Goal: Task Accomplishment & Management: Complete application form

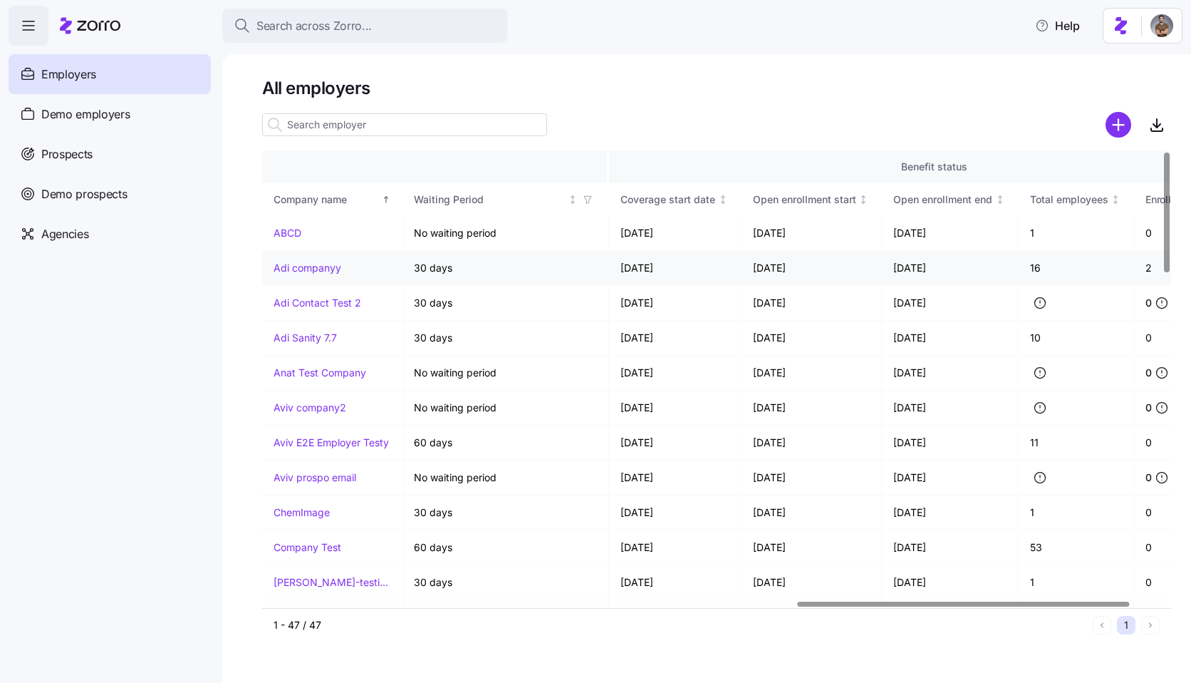
scroll to position [0, 1537]
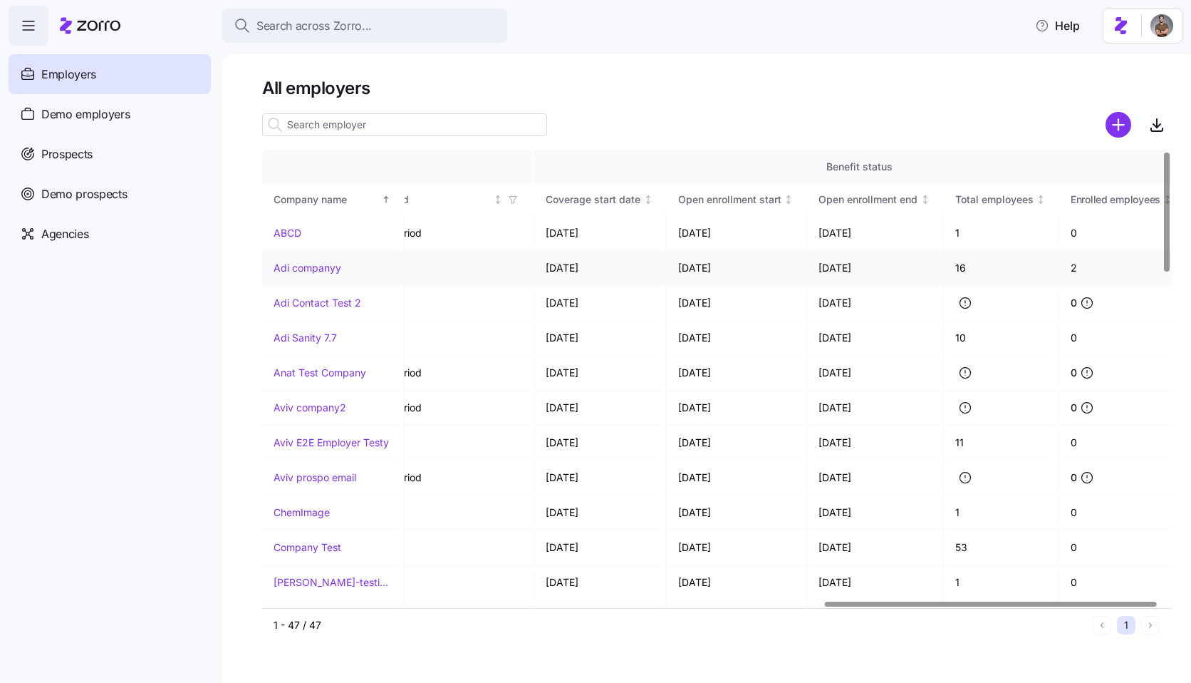
click at [316, 264] on link "Adi companyy" at bounding box center [308, 268] width 68 height 14
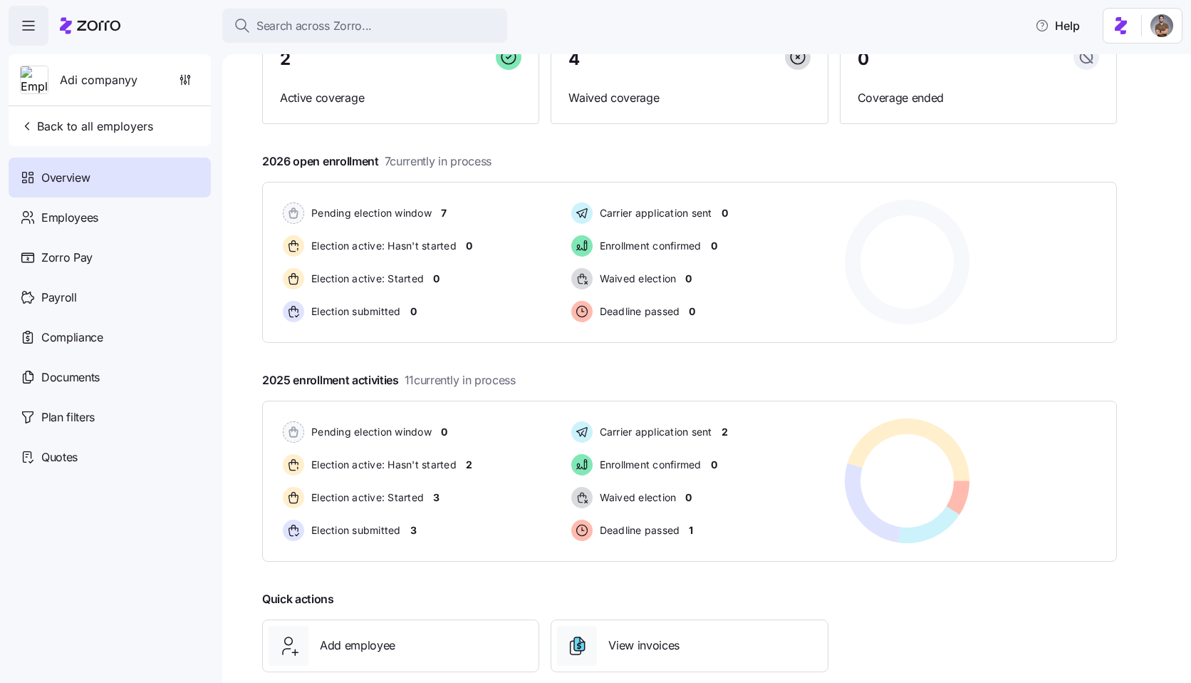
scroll to position [133, 0]
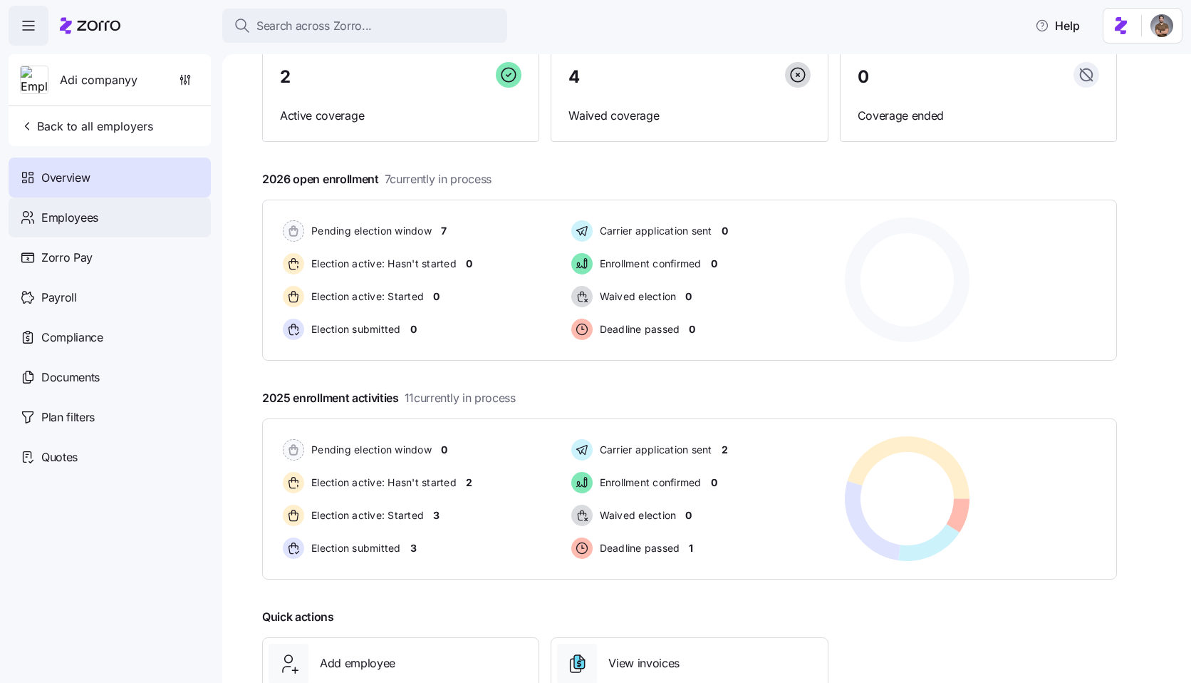
click at [89, 221] on span "Employees" at bounding box center [69, 218] width 57 height 18
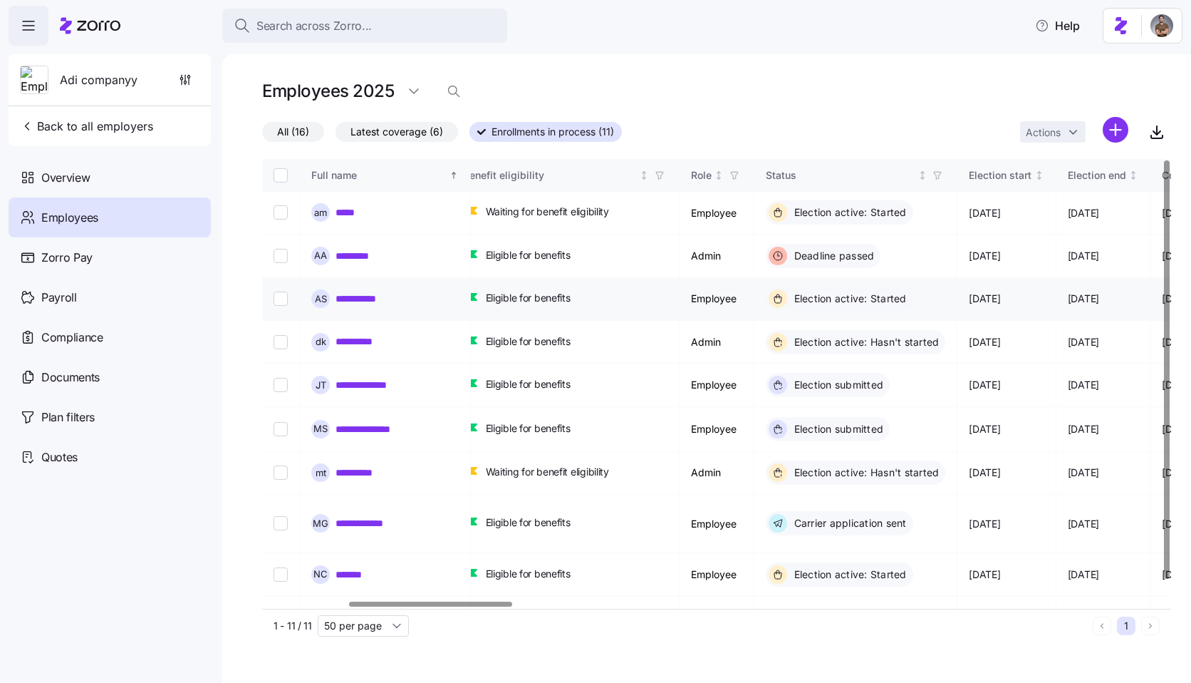
scroll to position [0, 485]
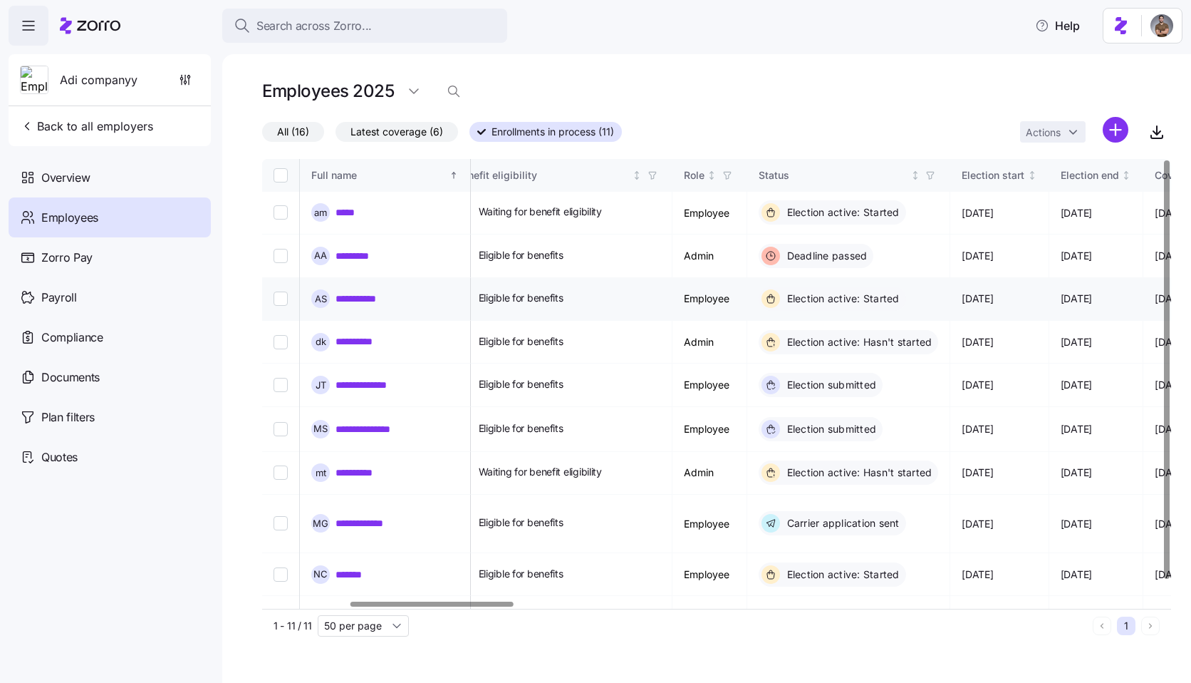
click at [348, 291] on link "**********" at bounding box center [365, 298] width 58 height 14
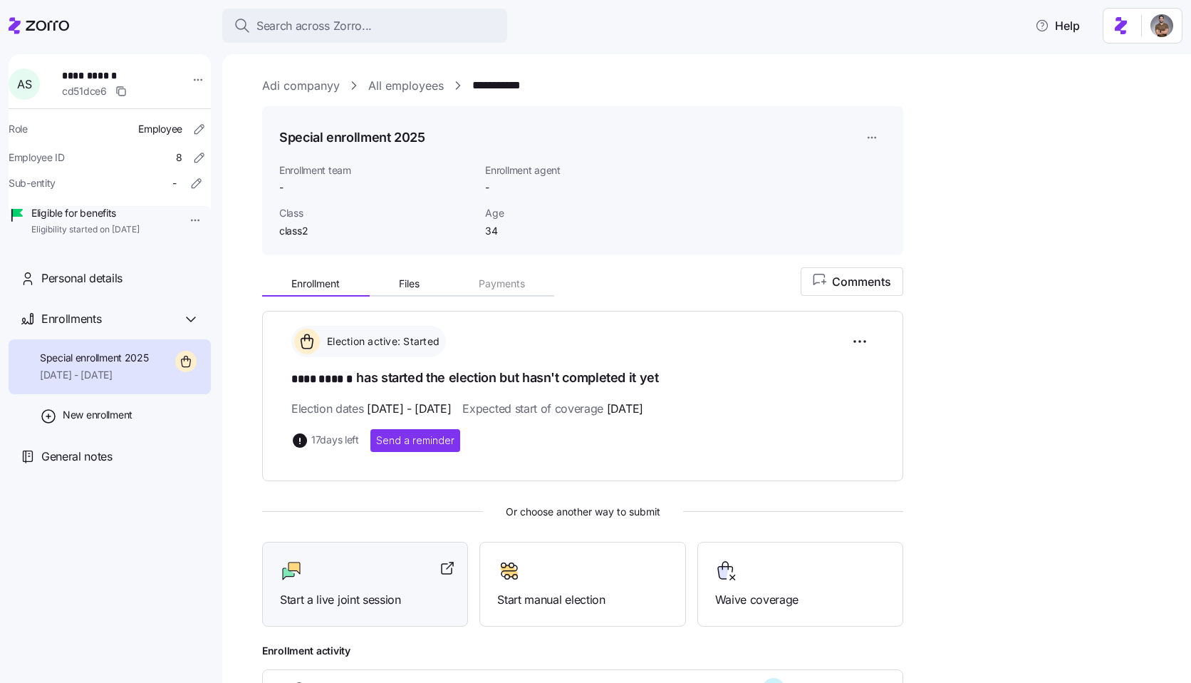
click at [361, 585] on div "Start a live joint session" at bounding box center [365, 583] width 170 height 49
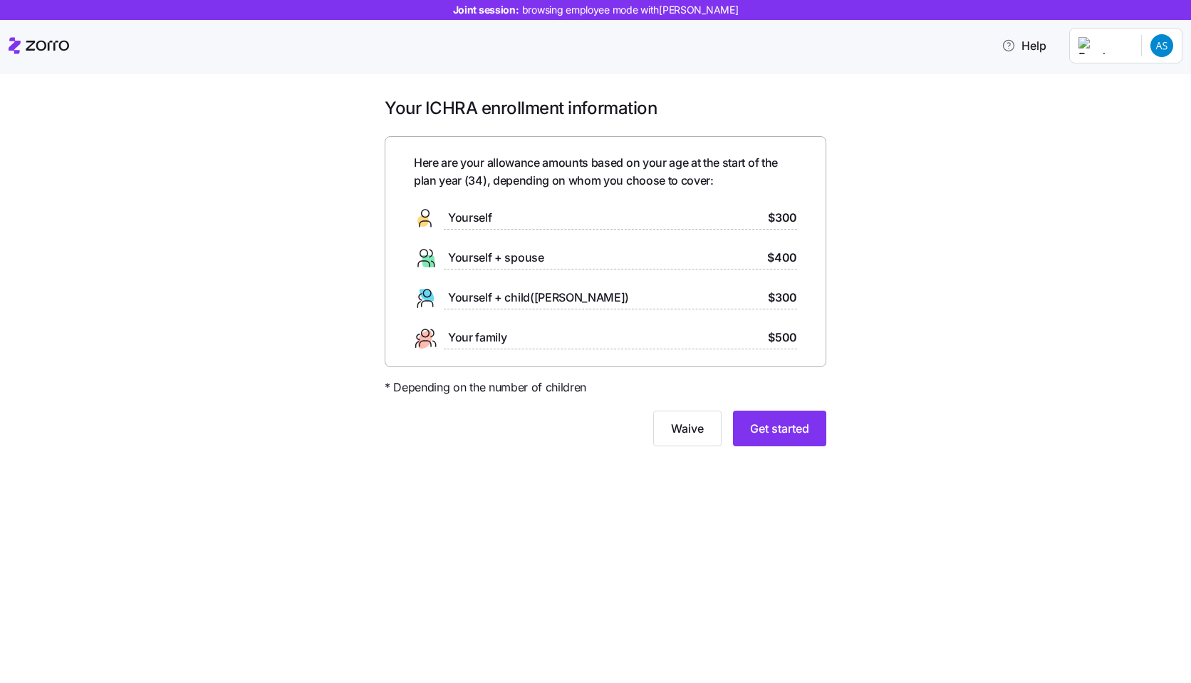
click at [454, 224] on span "Yourself" at bounding box center [469, 218] width 43 height 18
click at [785, 432] on span "Get started" at bounding box center [779, 428] width 59 height 17
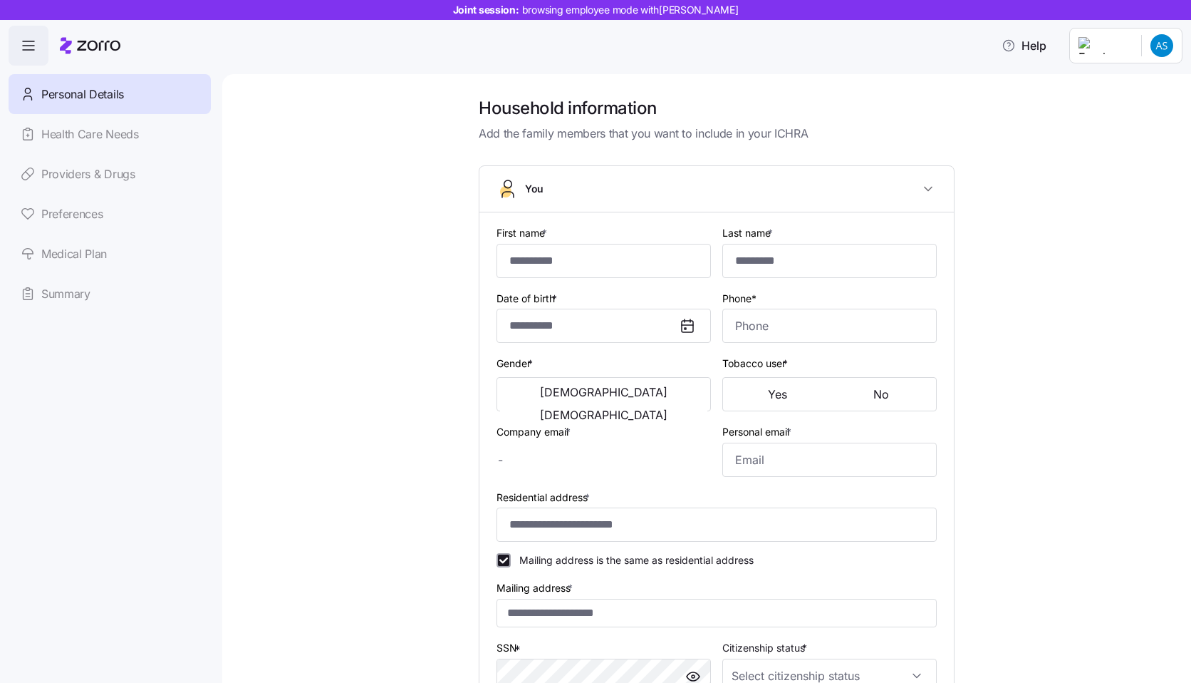
type input "****"
type input "******"
type input "[EMAIL_ADDRESS][DOMAIN_NAME]"
type input "**********"
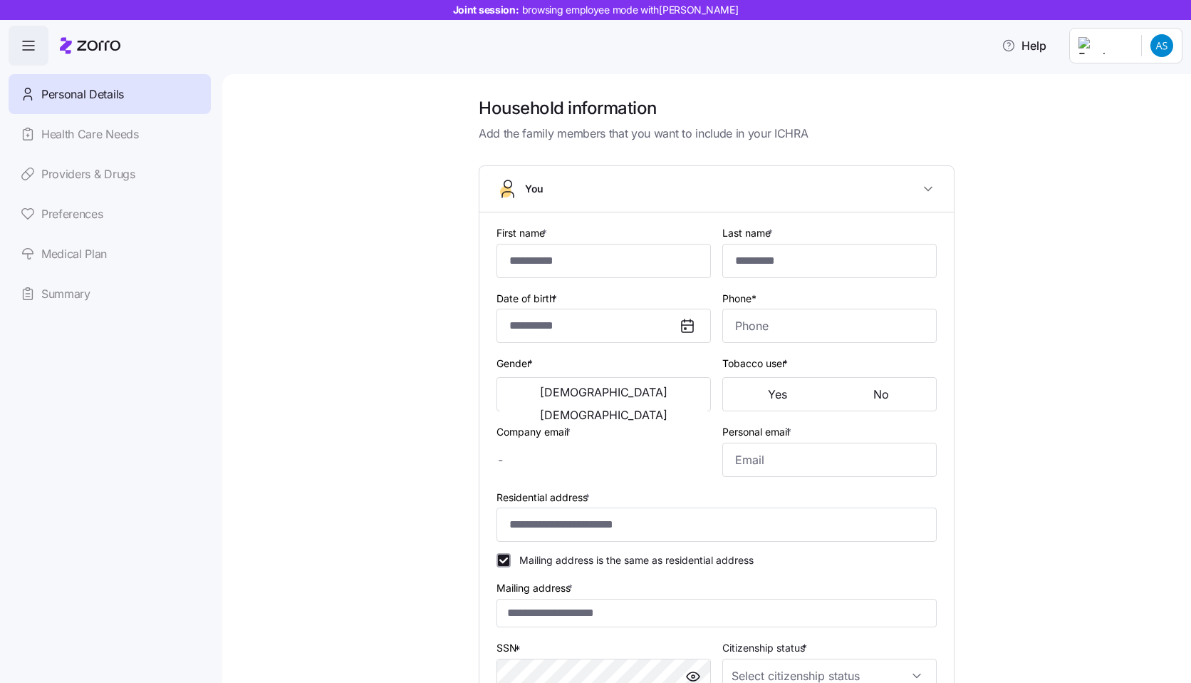
checkbox input "true"
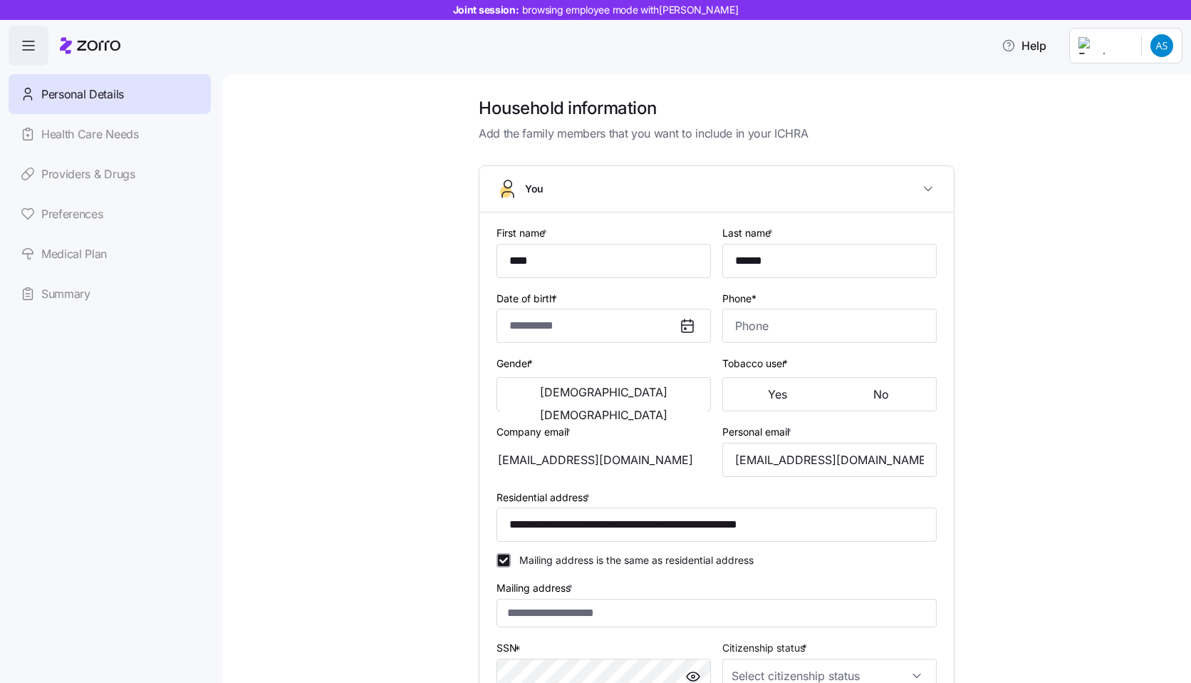
type input "**********"
type input "[PHONE_NUMBER]"
type input "[DEMOGRAPHIC_DATA] citizen"
type input "Single"
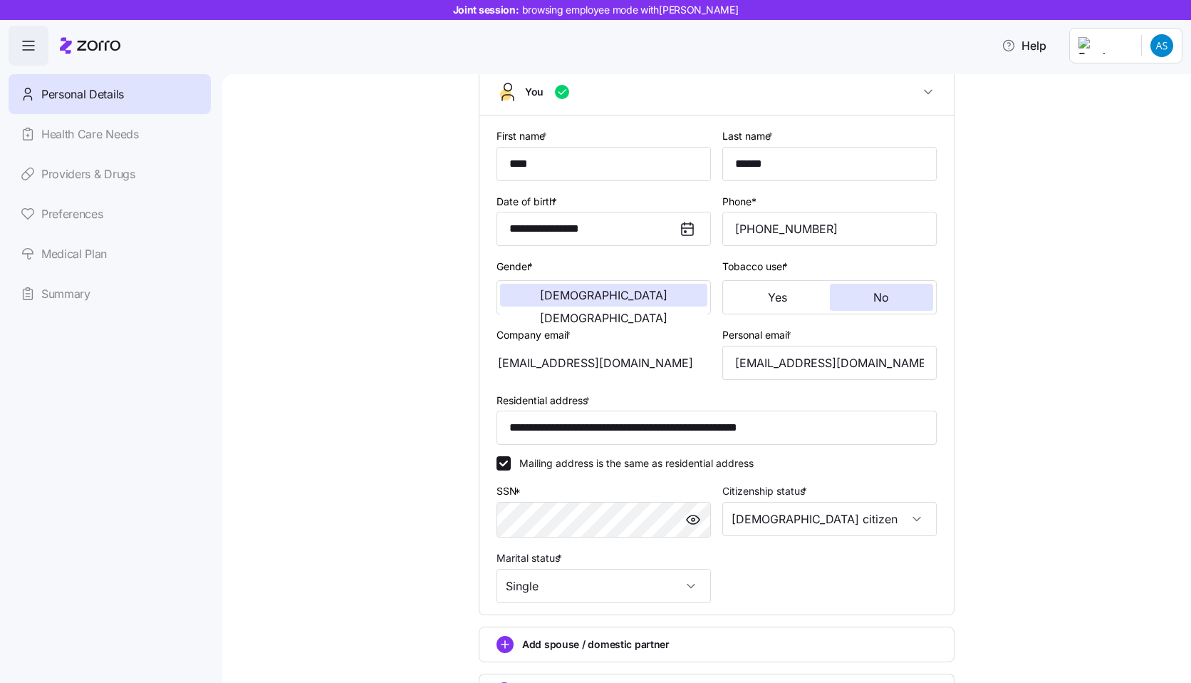
scroll to position [222, 0]
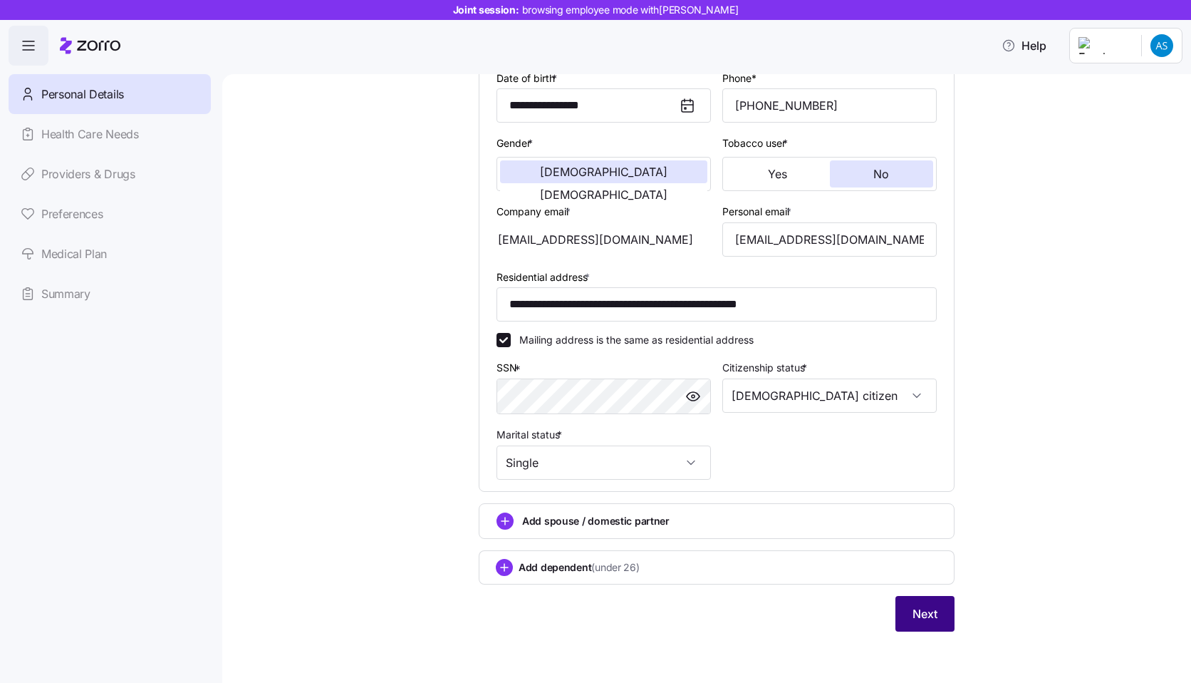
click at [940, 606] on button "Next" at bounding box center [925, 614] width 59 height 36
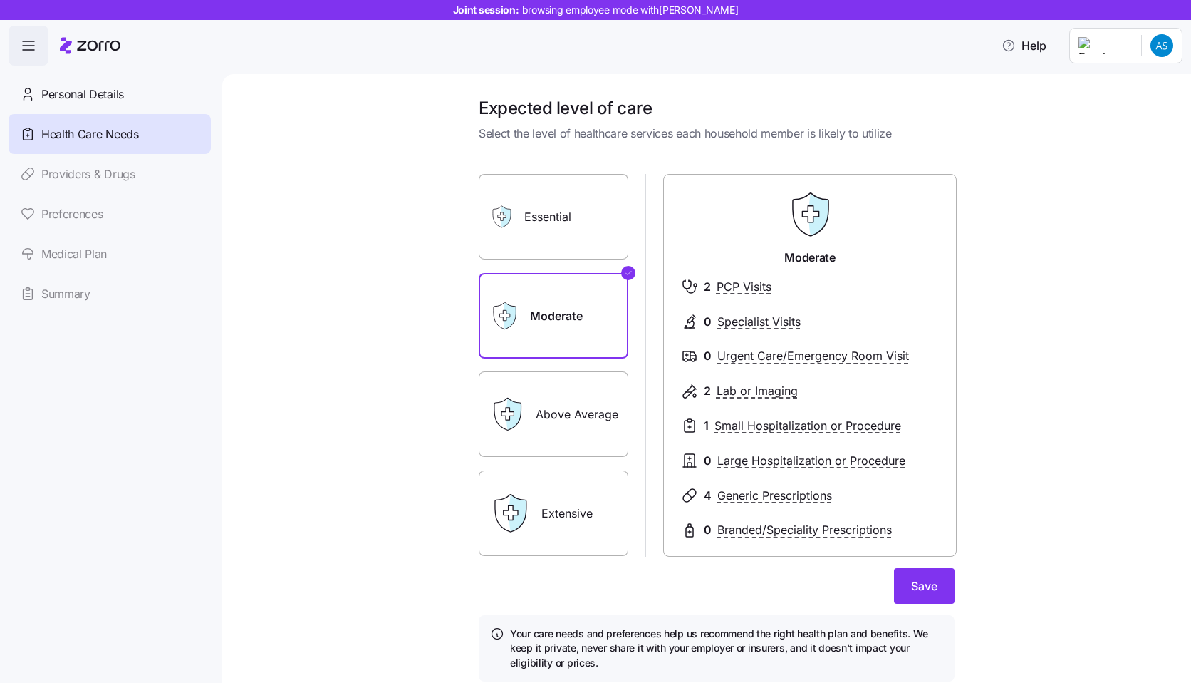
click at [581, 438] on label "Above Average" at bounding box center [554, 413] width 150 height 85
click at [0, 0] on input "Above Average" at bounding box center [0, 0] width 0 height 0
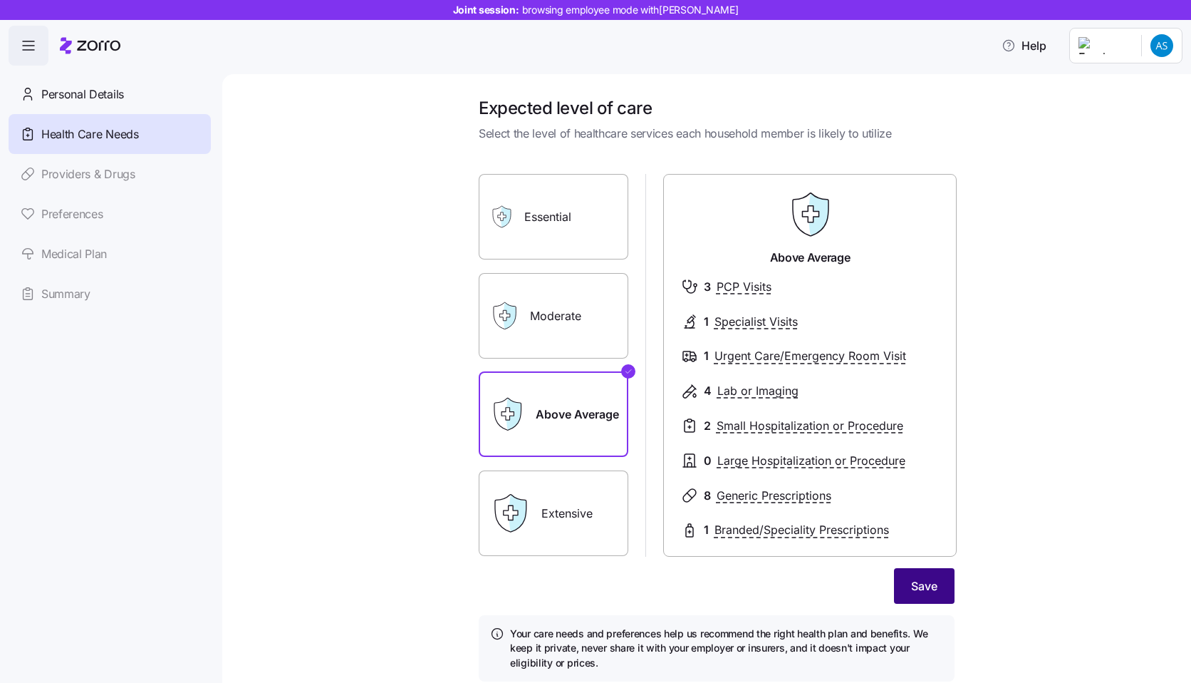
click at [919, 603] on button "Save" at bounding box center [924, 586] width 61 height 36
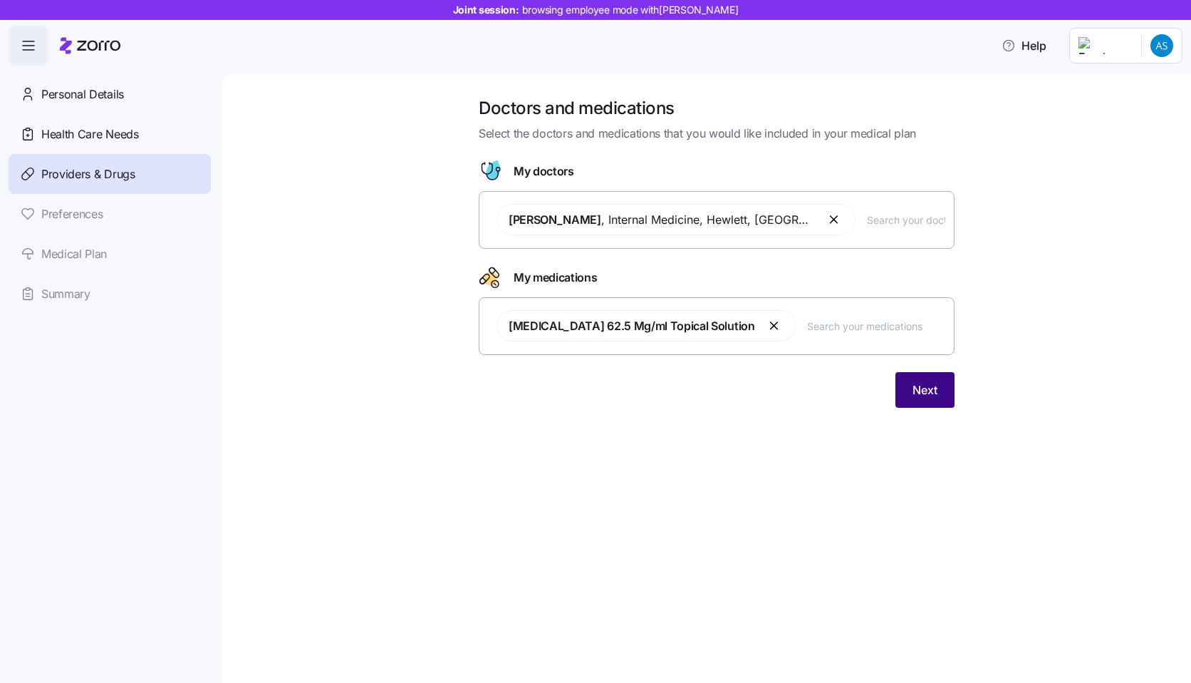
click at [932, 383] on span "Next" at bounding box center [925, 389] width 25 height 17
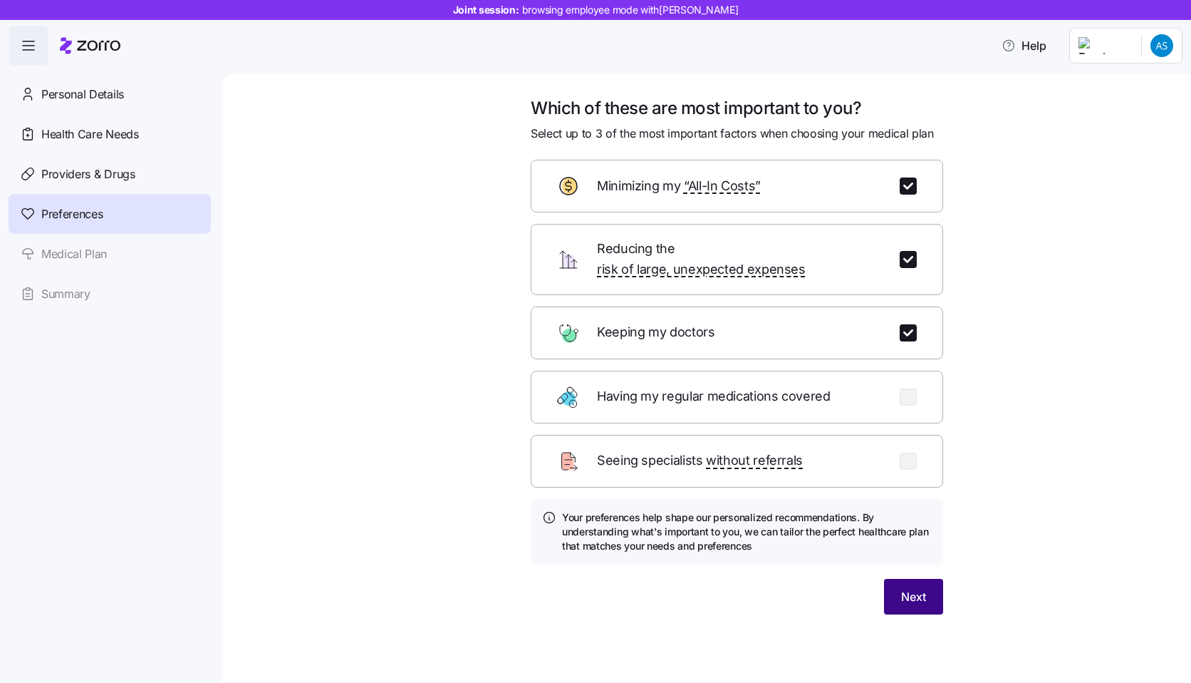
click at [924, 588] on span "Next" at bounding box center [913, 596] width 25 height 17
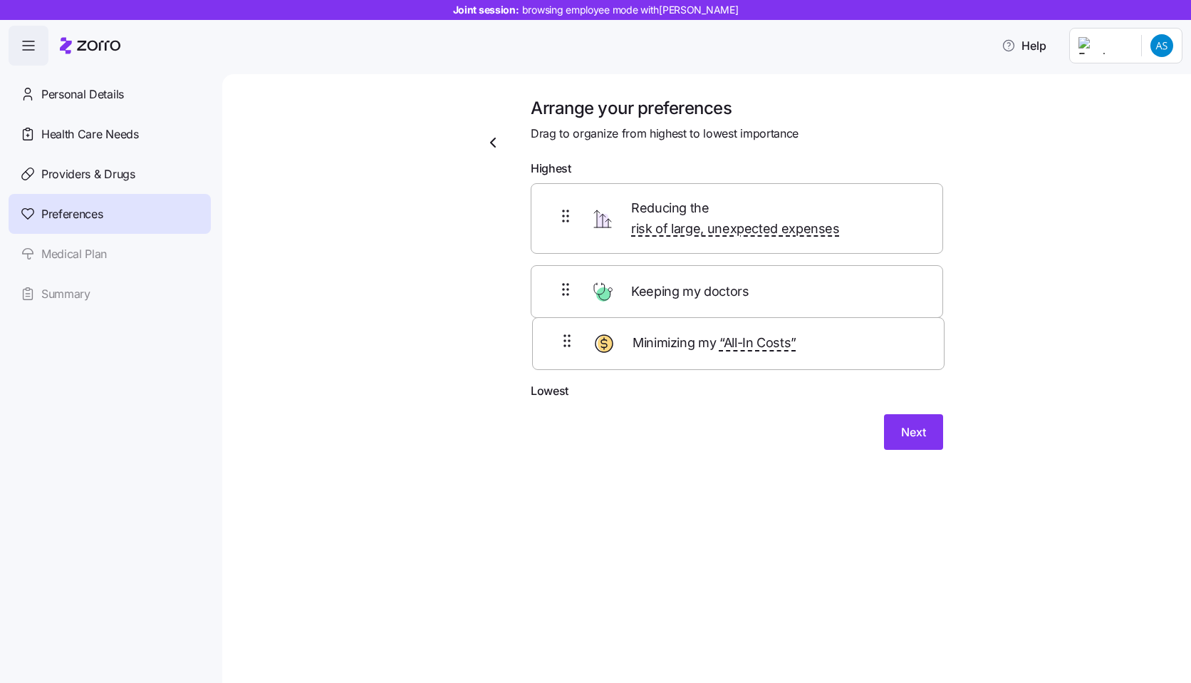
click at [553, 333] on div "Reducing the risk of large, unexpected expenses Keeping my doctors Minimizing m…" at bounding box center [737, 282] width 413 height 199
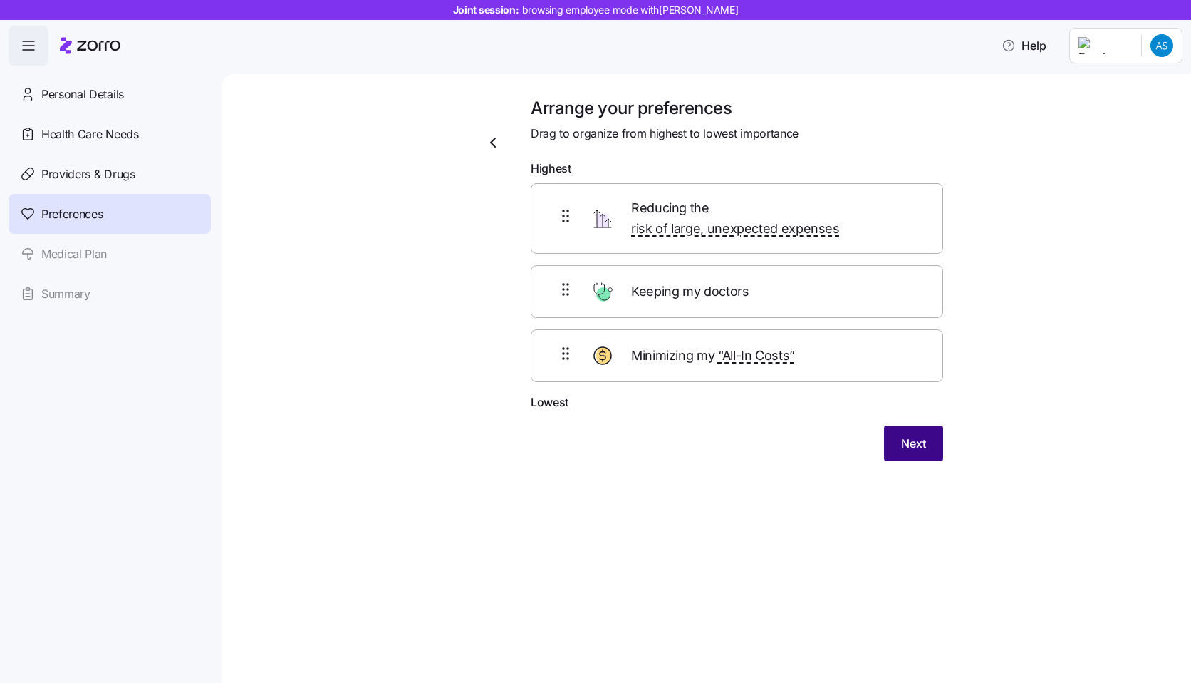
click at [898, 425] on button "Next" at bounding box center [913, 443] width 59 height 36
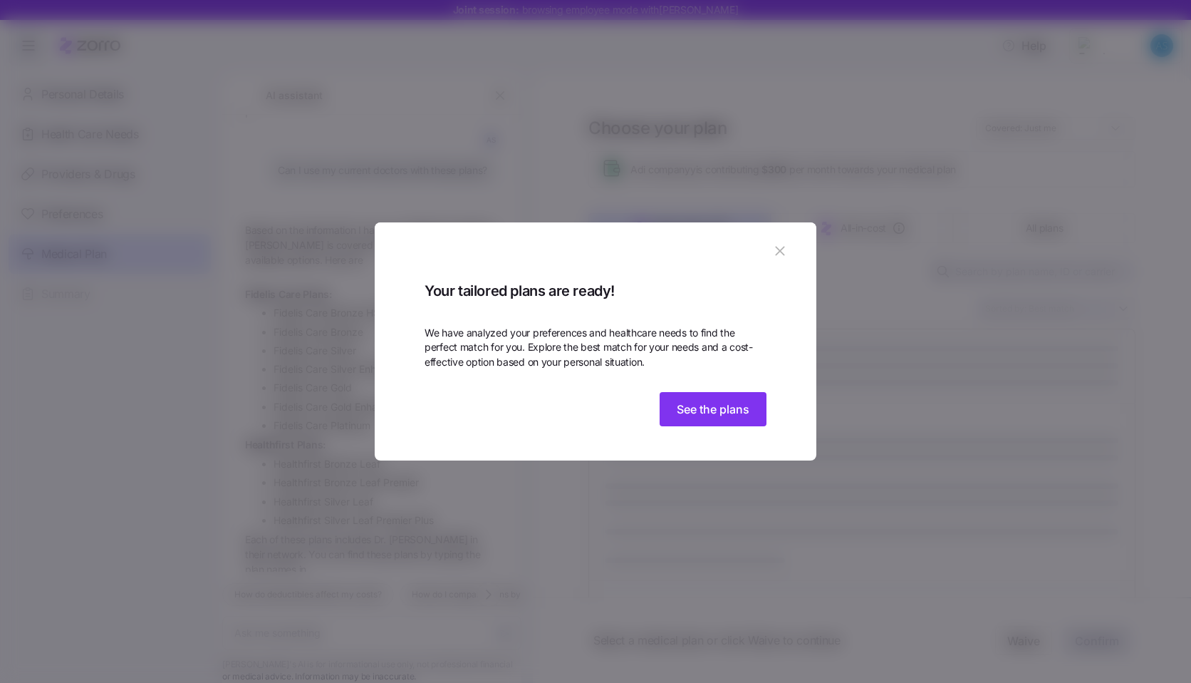
scroll to position [1351, 0]
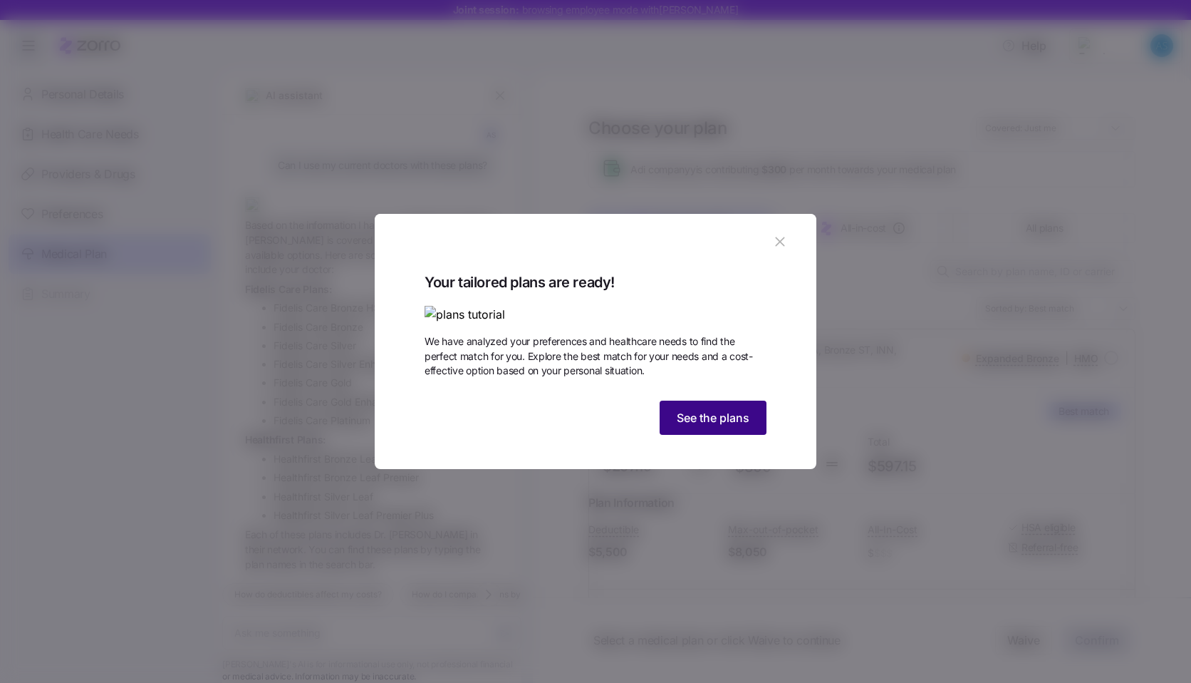
click at [677, 426] on span "See the plans" at bounding box center [713, 417] width 73 height 17
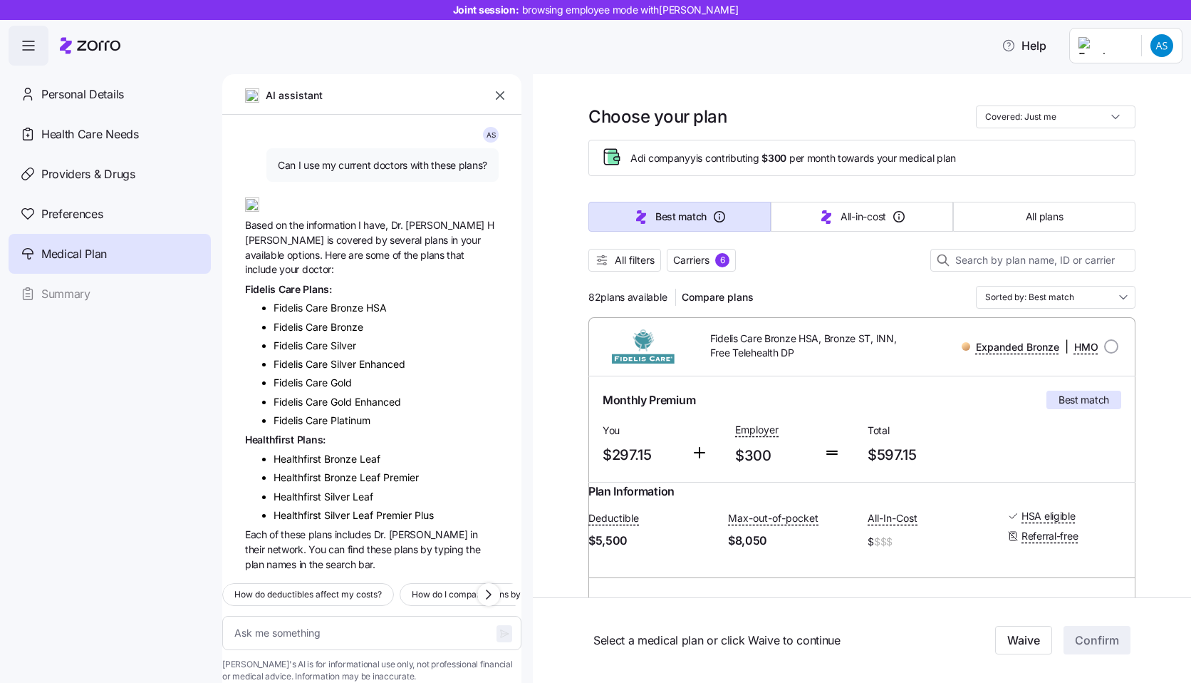
scroll to position [0, 0]
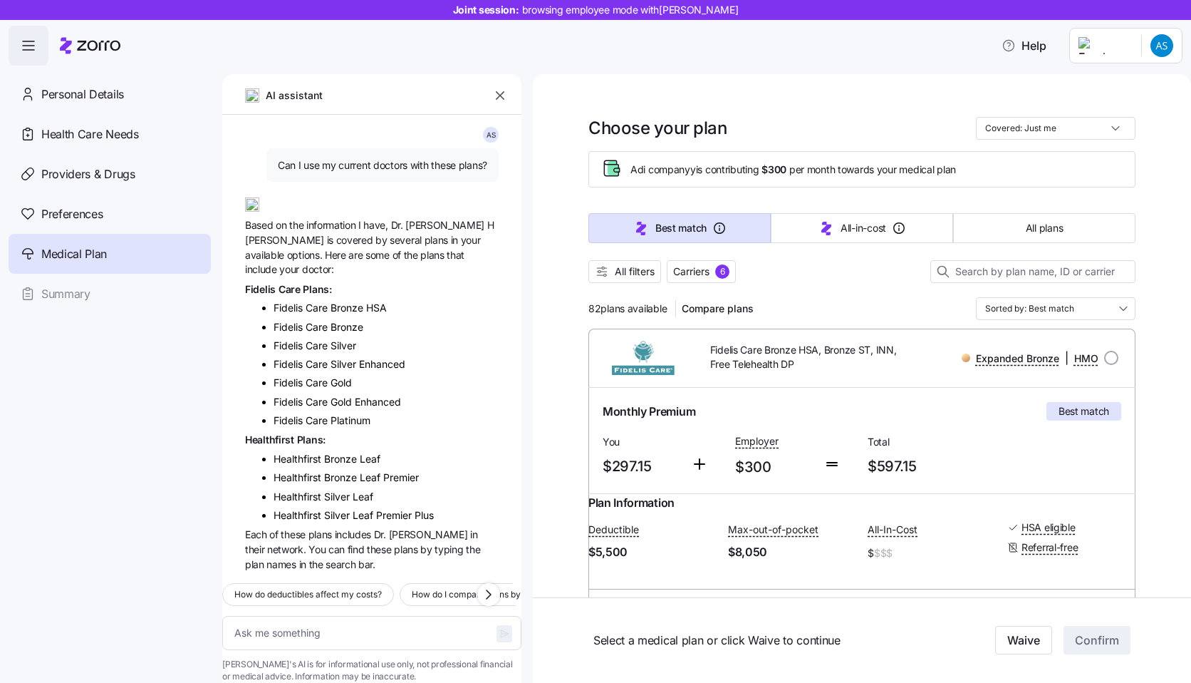
click at [504, 103] on button "button" at bounding box center [500, 95] width 20 height 20
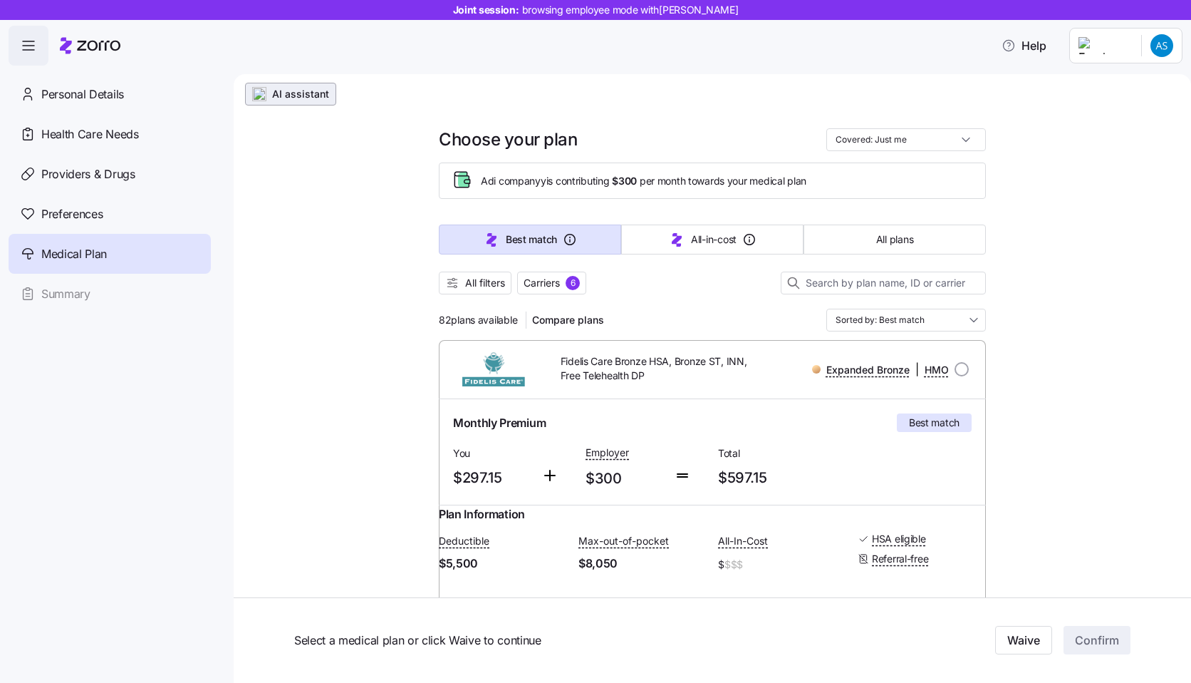
click at [299, 99] on span "AI assistant" at bounding box center [300, 94] width 57 height 14
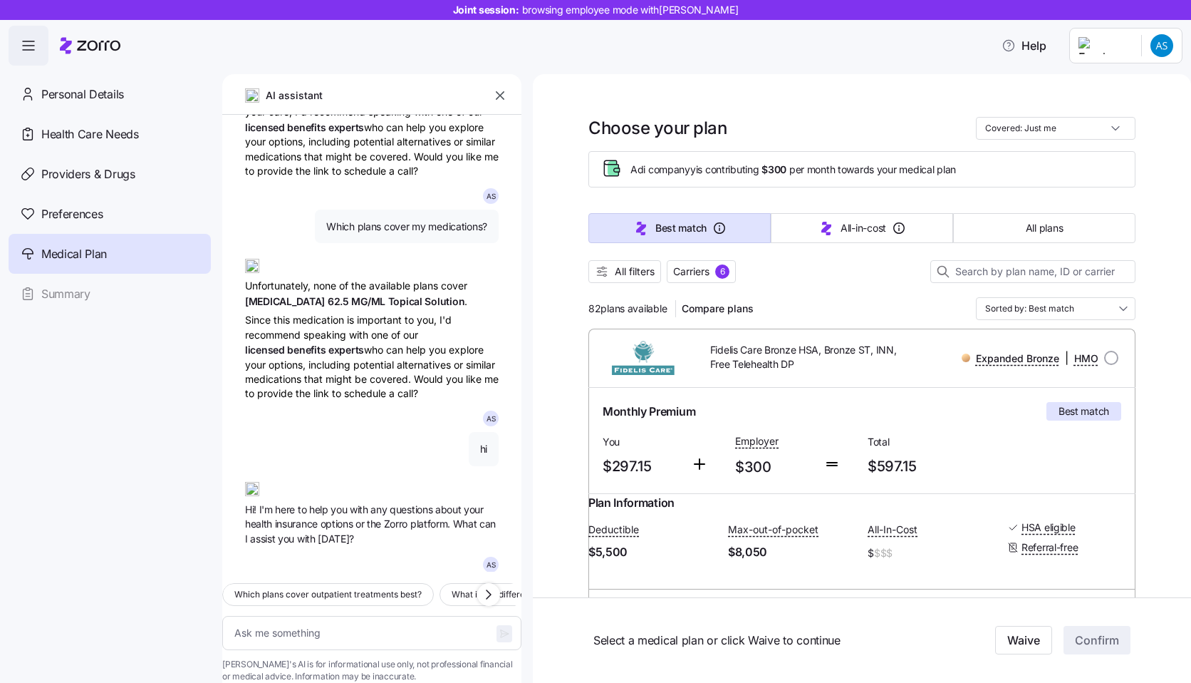
scroll to position [1351, 0]
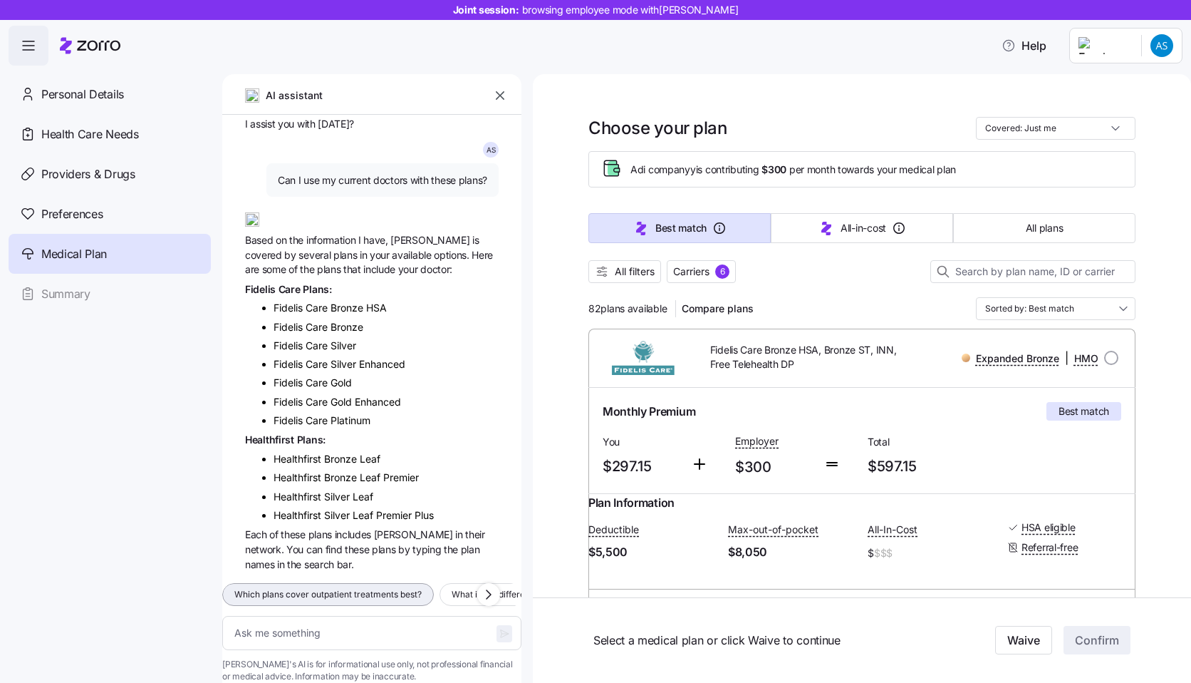
click at [361, 587] on span "Which plans cover outpatient treatments best?" at bounding box center [327, 594] width 187 height 14
type textarea "x"
type textarea "Which plans cover outpatient treatments best?"
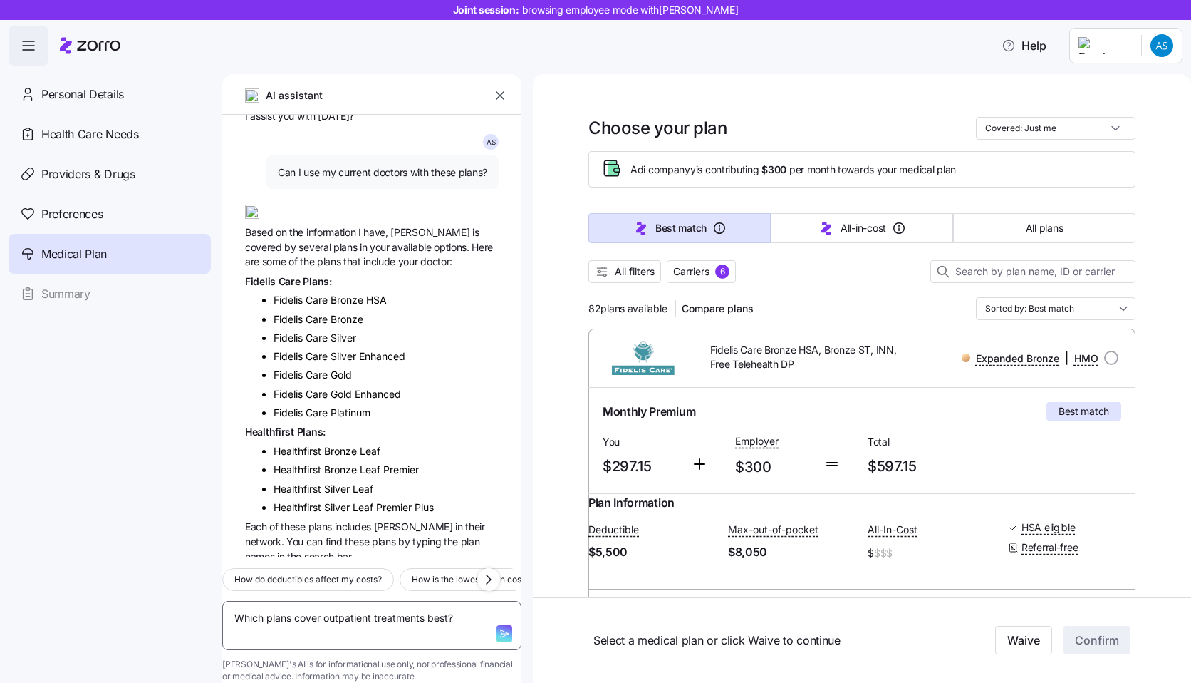
type textarea "x"
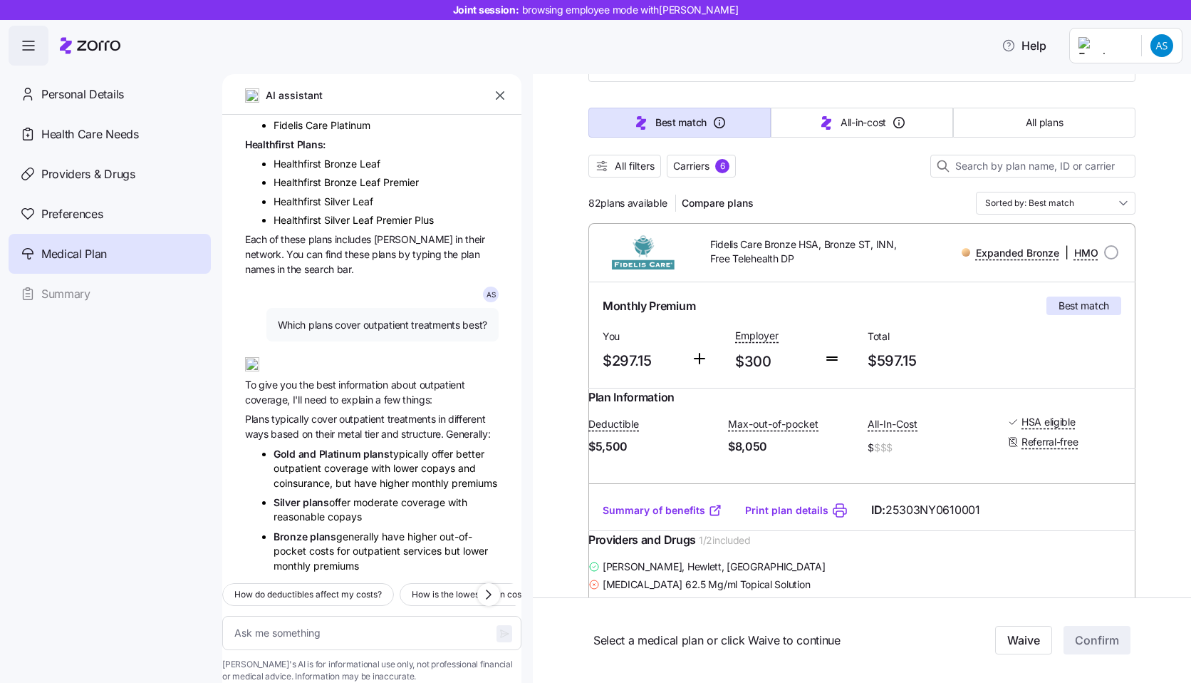
scroll to position [1884, 0]
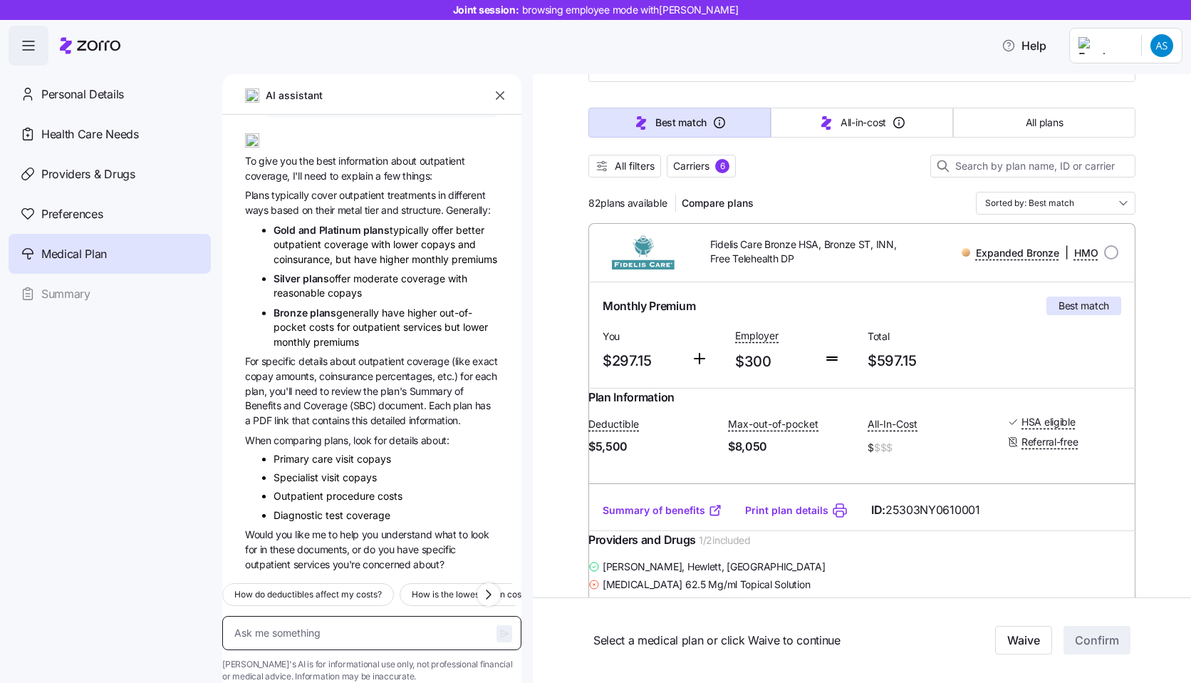
click at [261, 616] on textarea at bounding box center [371, 633] width 299 height 34
type textarea "x"
type textarea "w"
type textarea "x"
type textarea "wh"
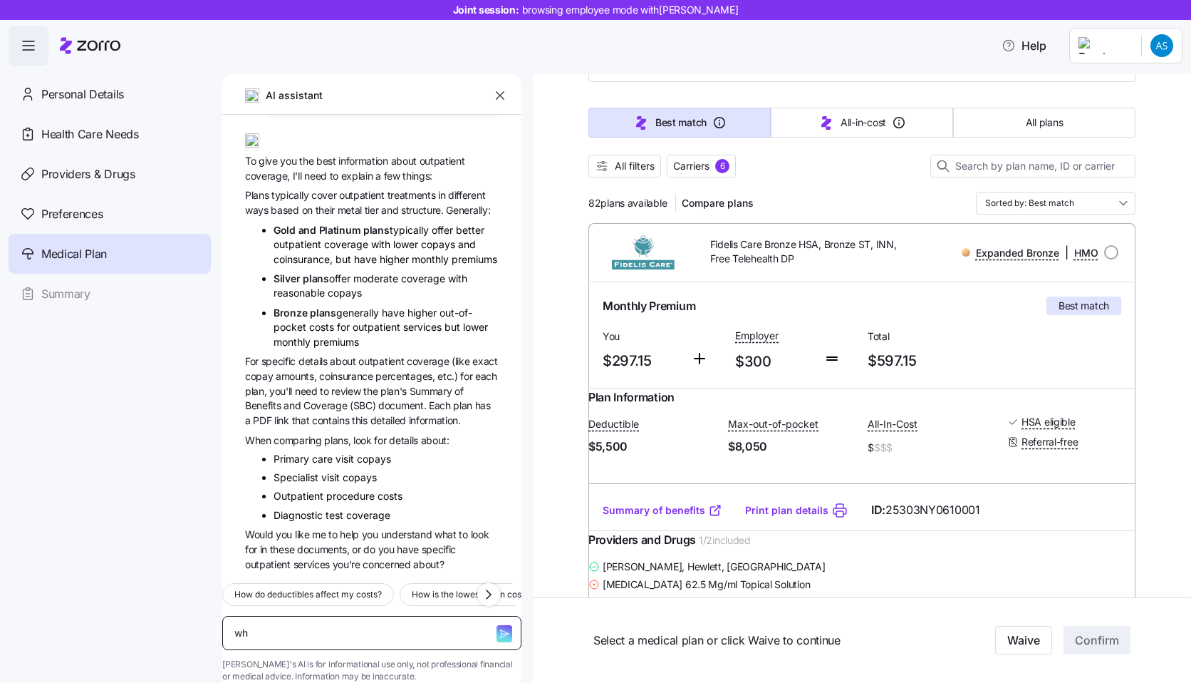
type textarea "x"
type textarea "whi"
type textarea "x"
type textarea "which"
type textarea "x"
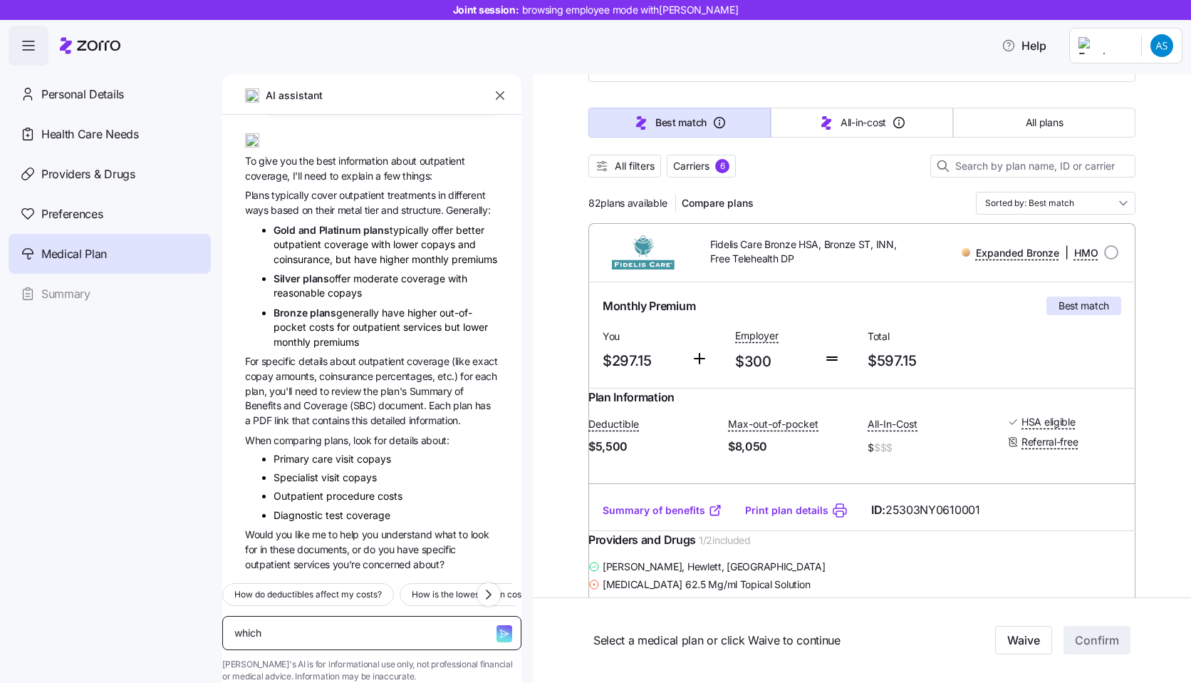
type textarea "which"
type textarea "x"
type textarea "which p"
type textarea "x"
type textarea "which pl"
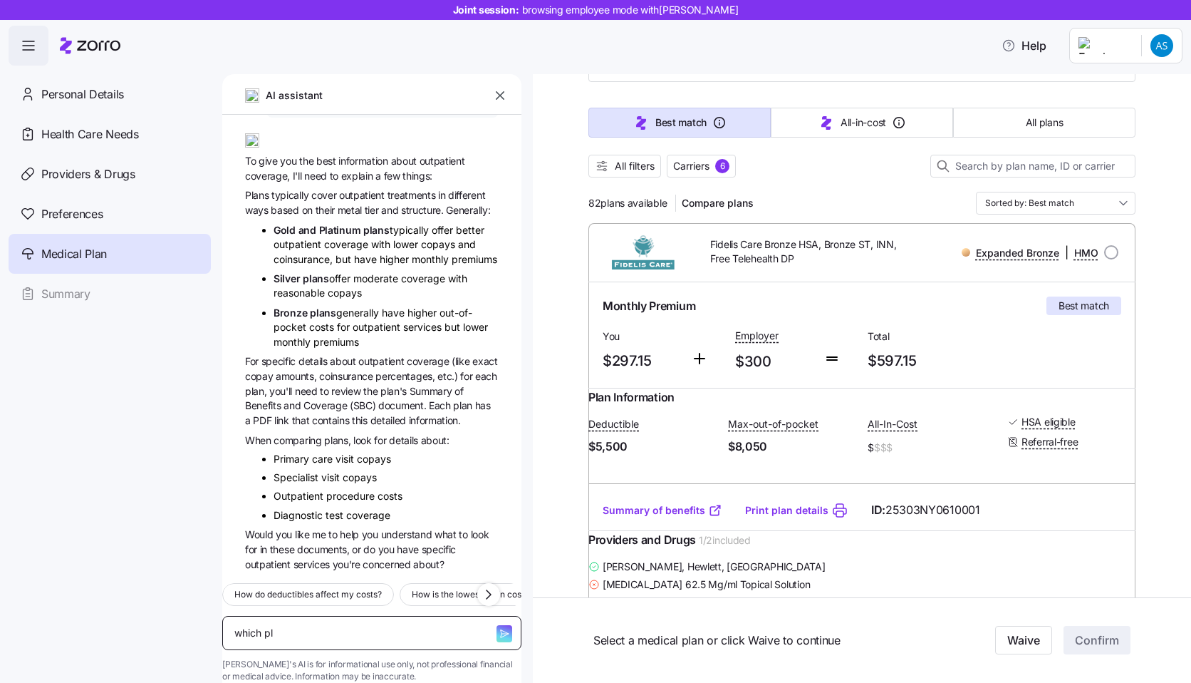
type textarea "x"
type textarea "which pla"
type textarea "x"
type textarea "which plan"
type textarea "x"
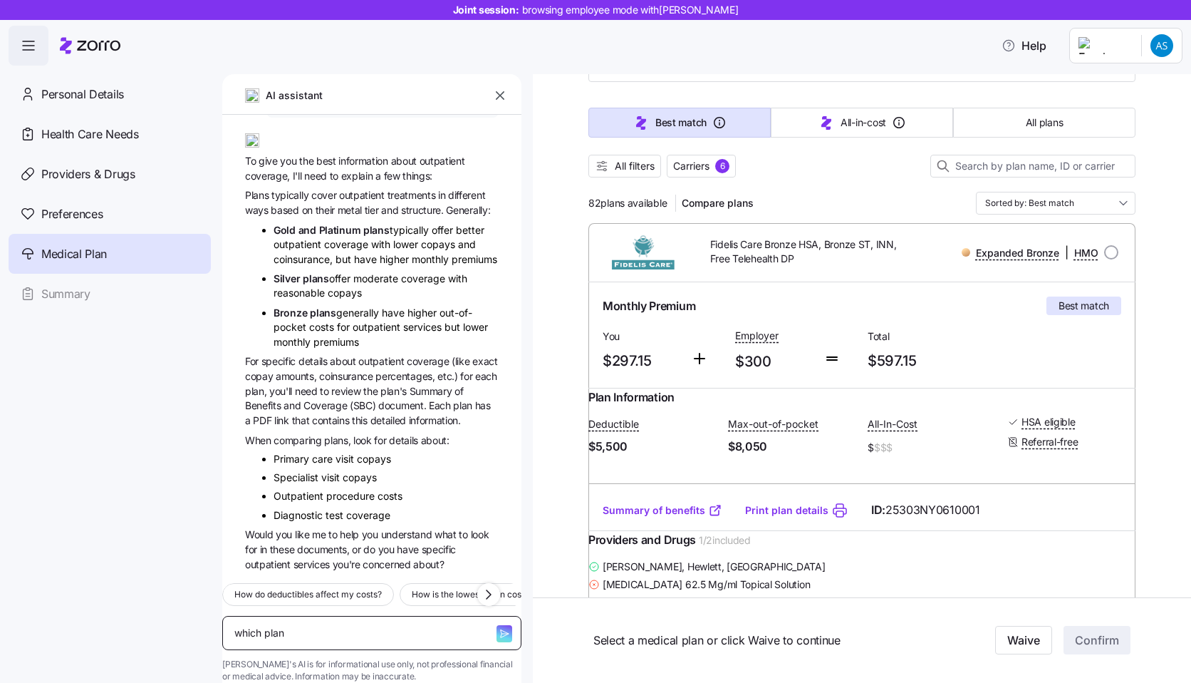
type textarea "which plans"
type textarea "x"
type textarea "which plans"
type textarea "x"
type textarea "which plans i"
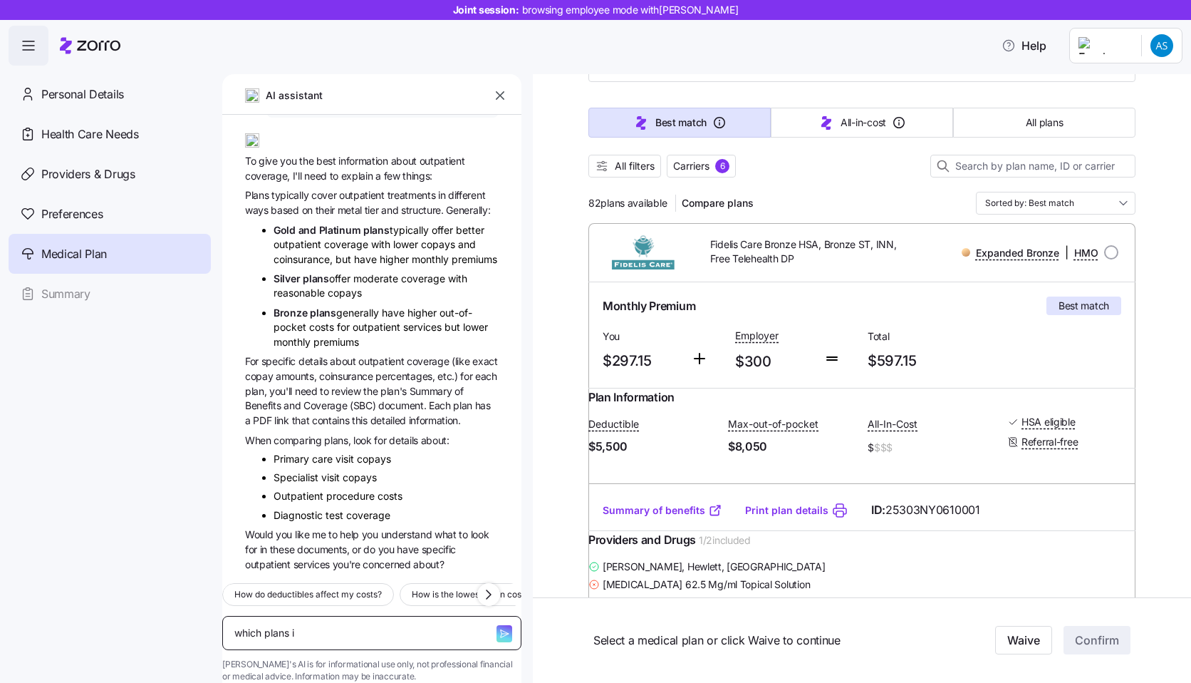
type textarea "x"
type textarea "which plans in"
type textarea "x"
type textarea "which plans inc"
type textarea "x"
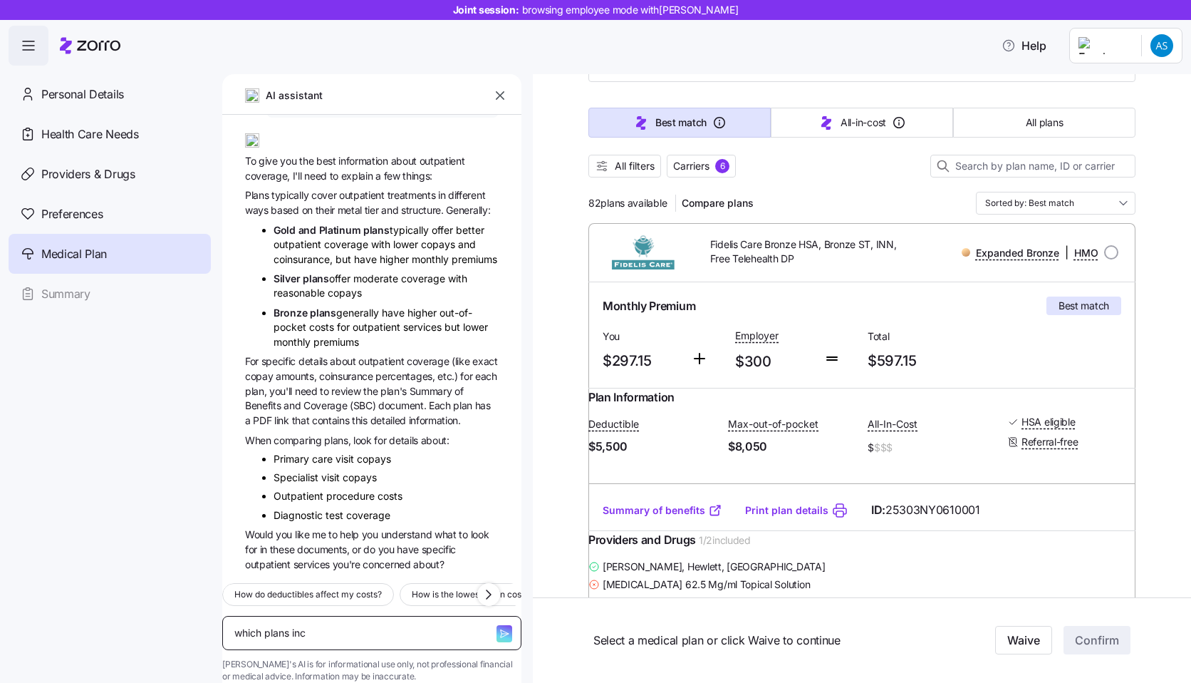
type textarea "which plans incl"
type textarea "x"
type textarea "which plans includ"
type textarea "x"
type textarea "which plans include"
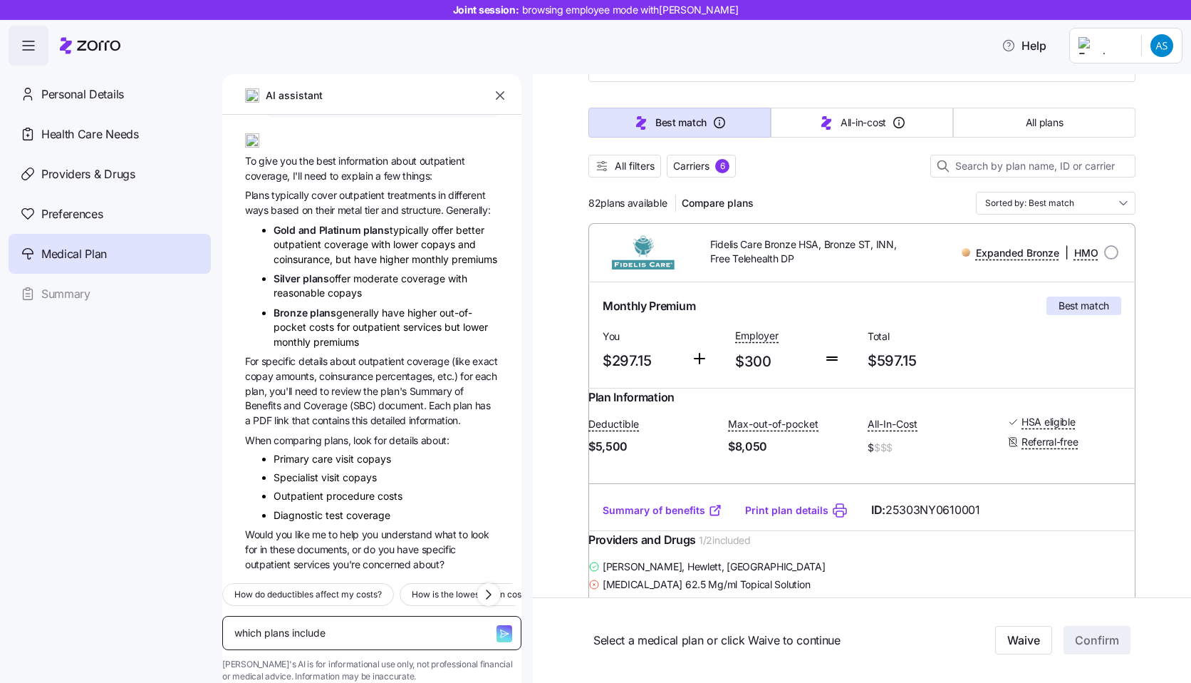
type textarea "x"
type textarea "which plans include"
type textarea "x"
type textarea "which plans include m"
type textarea "x"
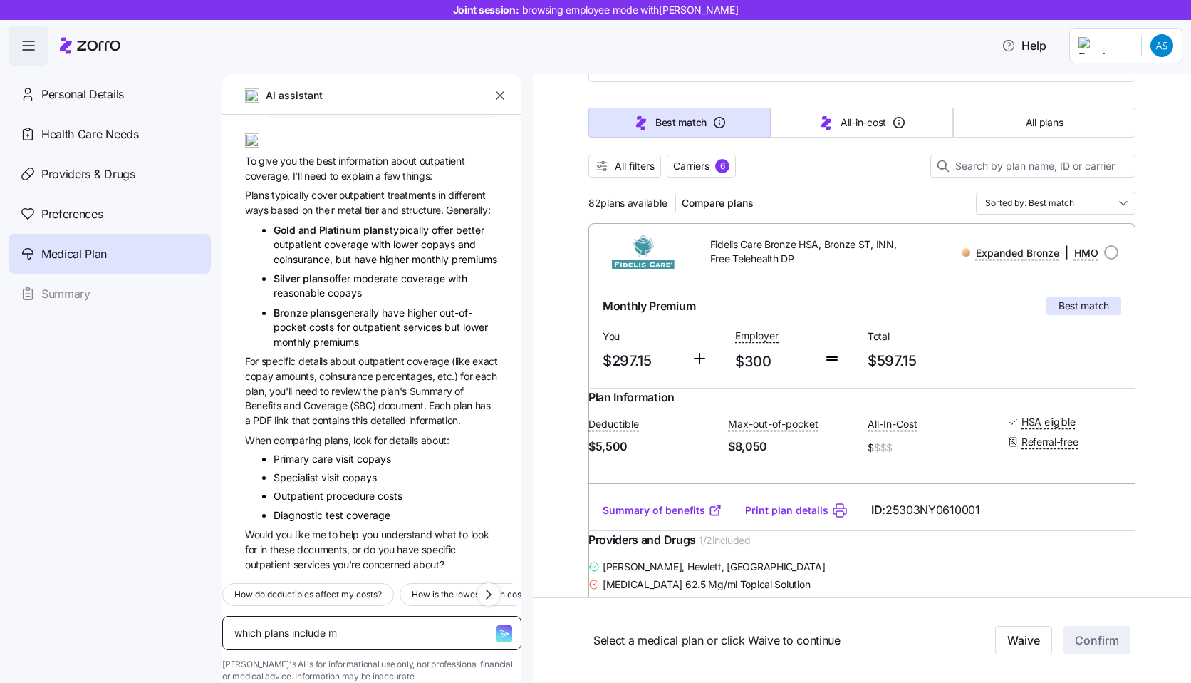
type textarea "which plans include my"
type textarea "x"
type textarea "which plans include my"
type textarea "x"
type textarea "which plans include my d"
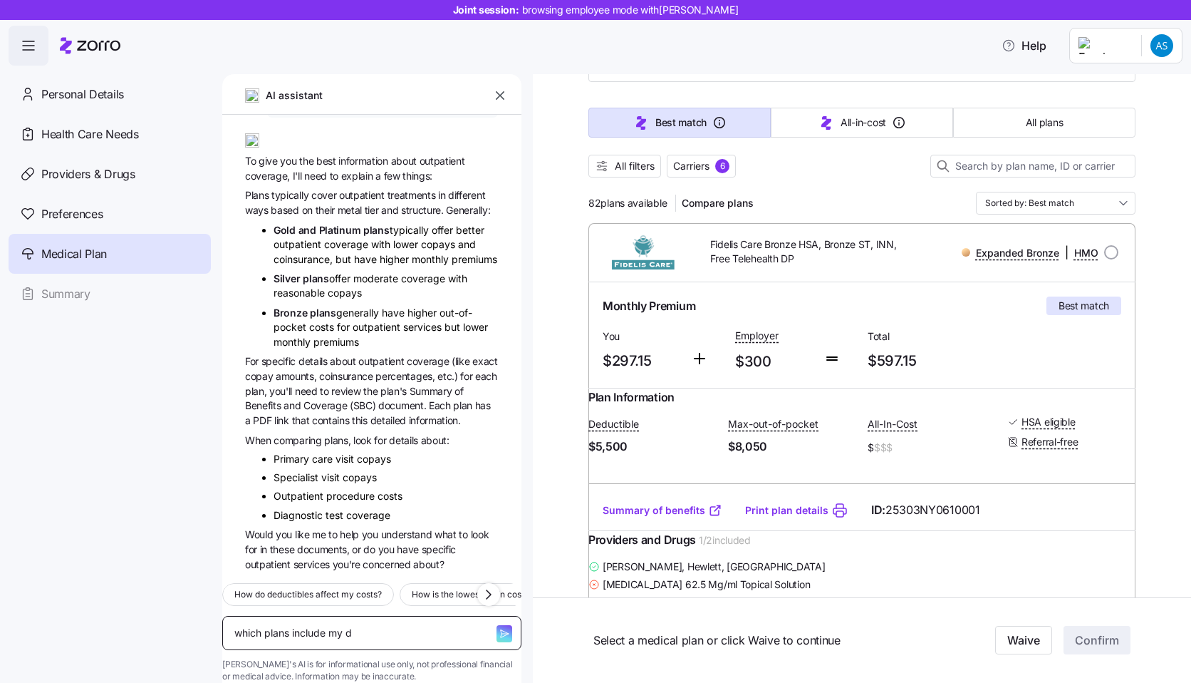
type textarea "x"
type textarea "which plans include my do"
type textarea "x"
type textarea "which plans include my doc"
type textarea "x"
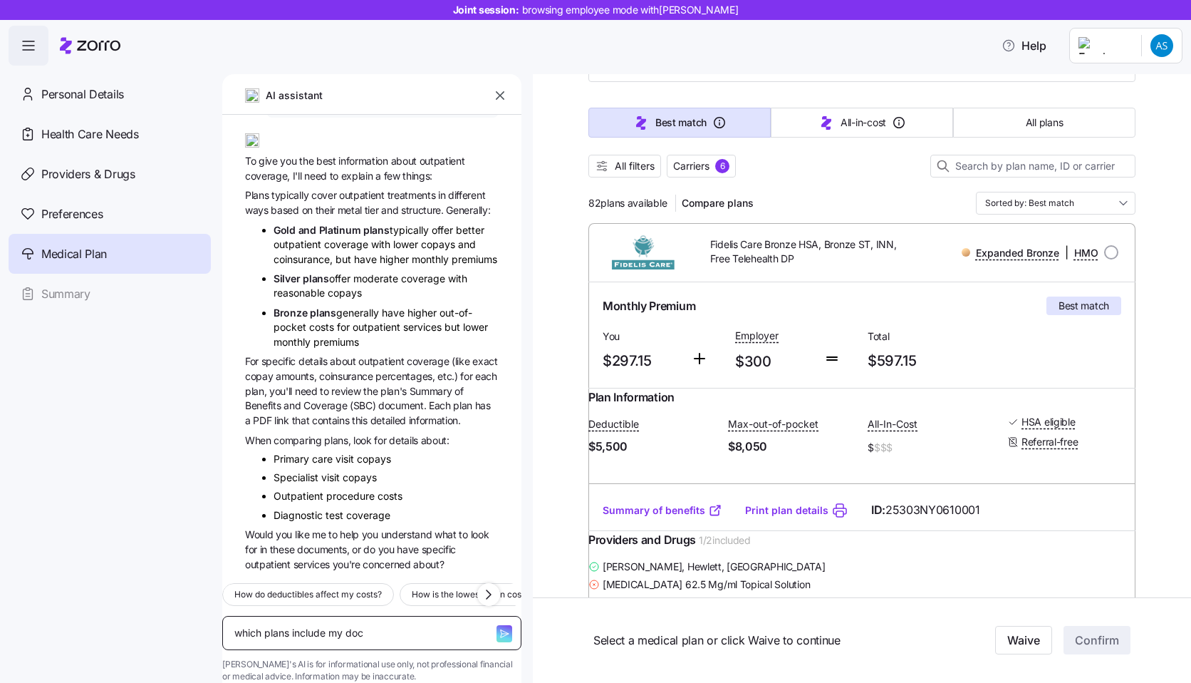
type textarea "which plans include my doct"
type textarea "x"
type textarea "which plans include my docto"
type textarea "x"
type textarea "which plans include my doctor"
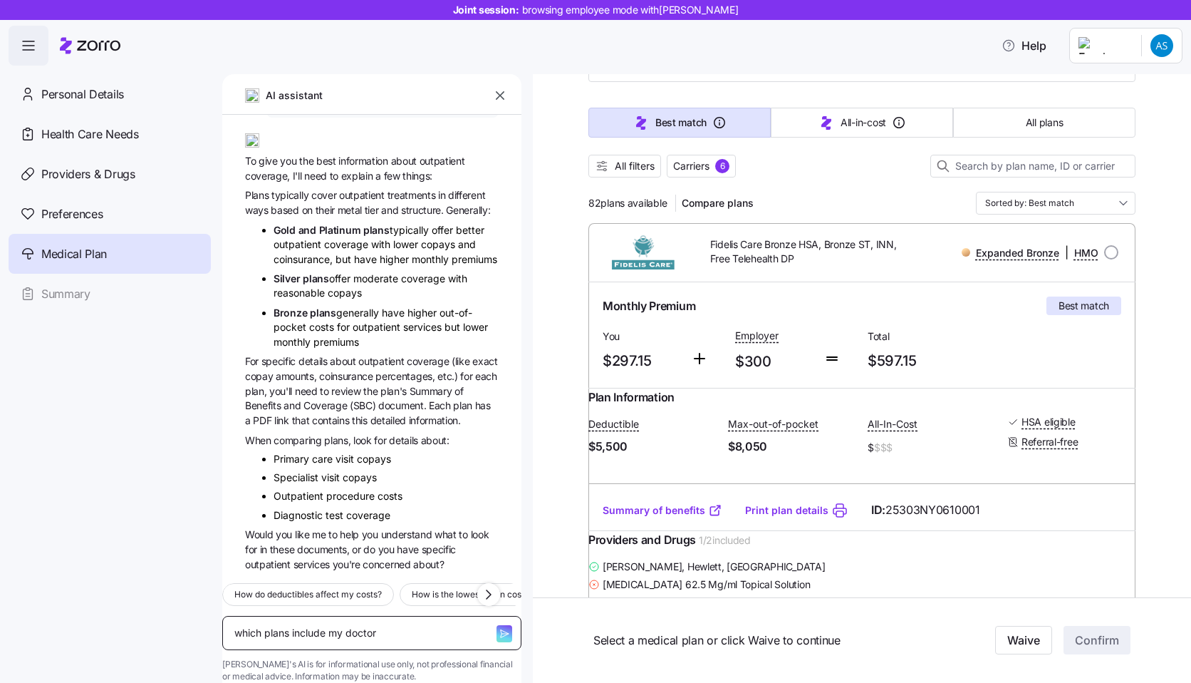
type textarea "x"
type textarea "which plans include my doctor?"
type textarea "x"
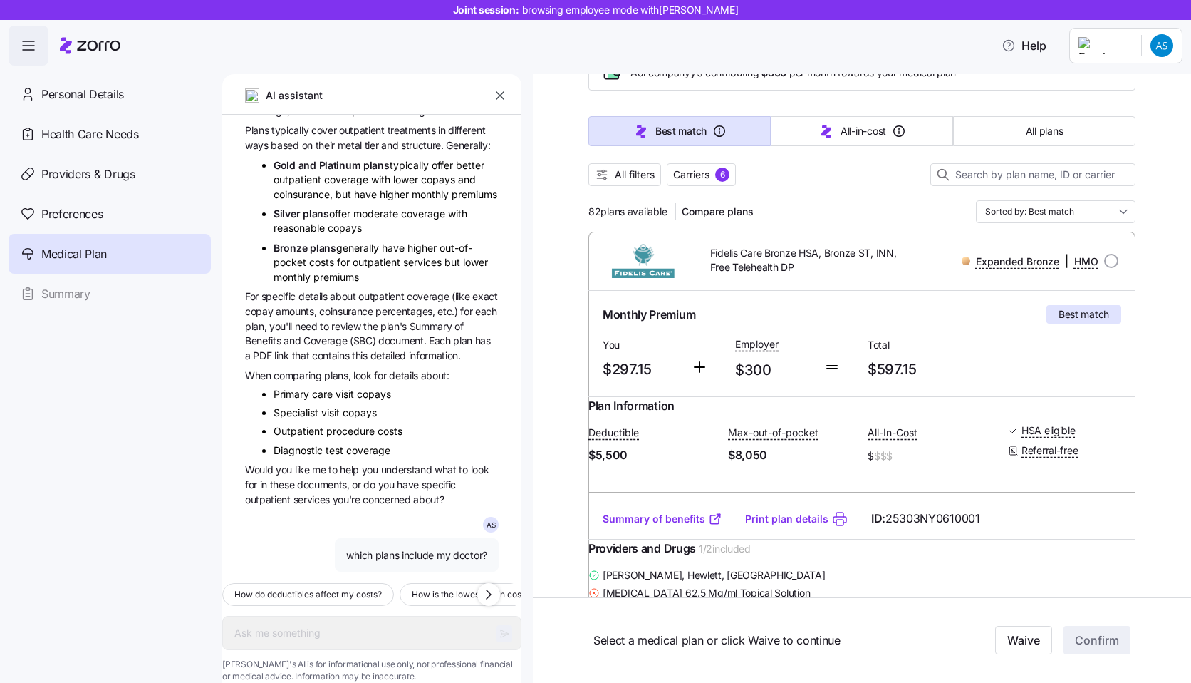
scroll to position [0, 0]
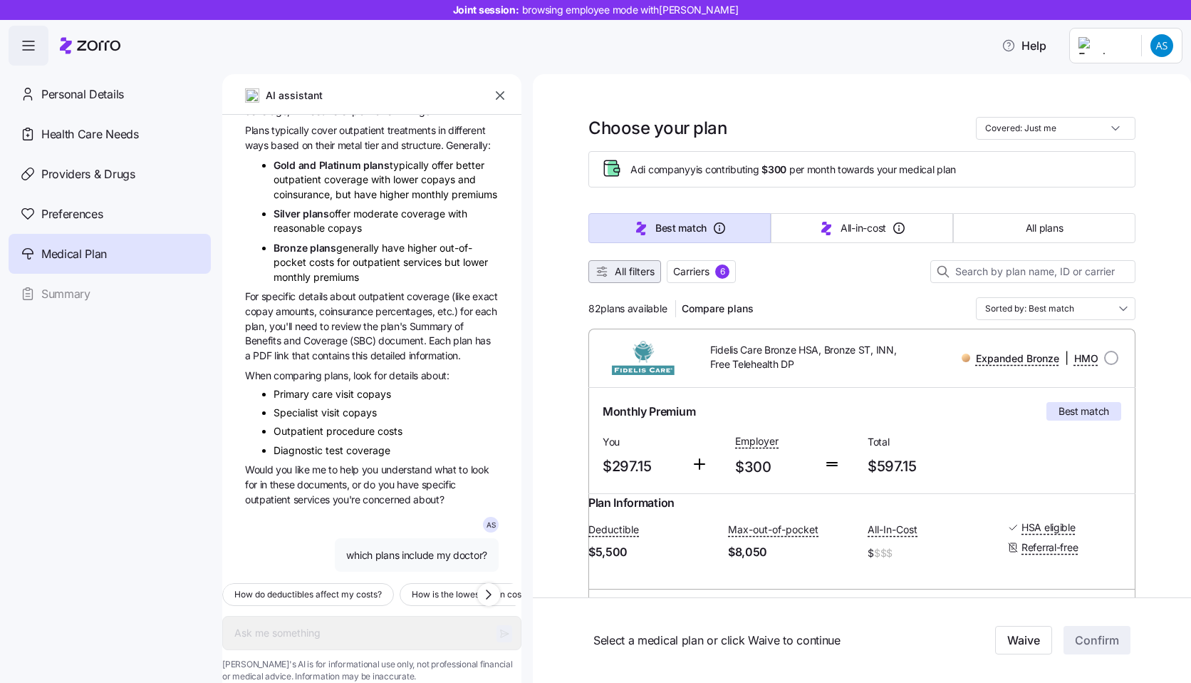
click at [635, 274] on span "All filters" at bounding box center [635, 271] width 40 height 14
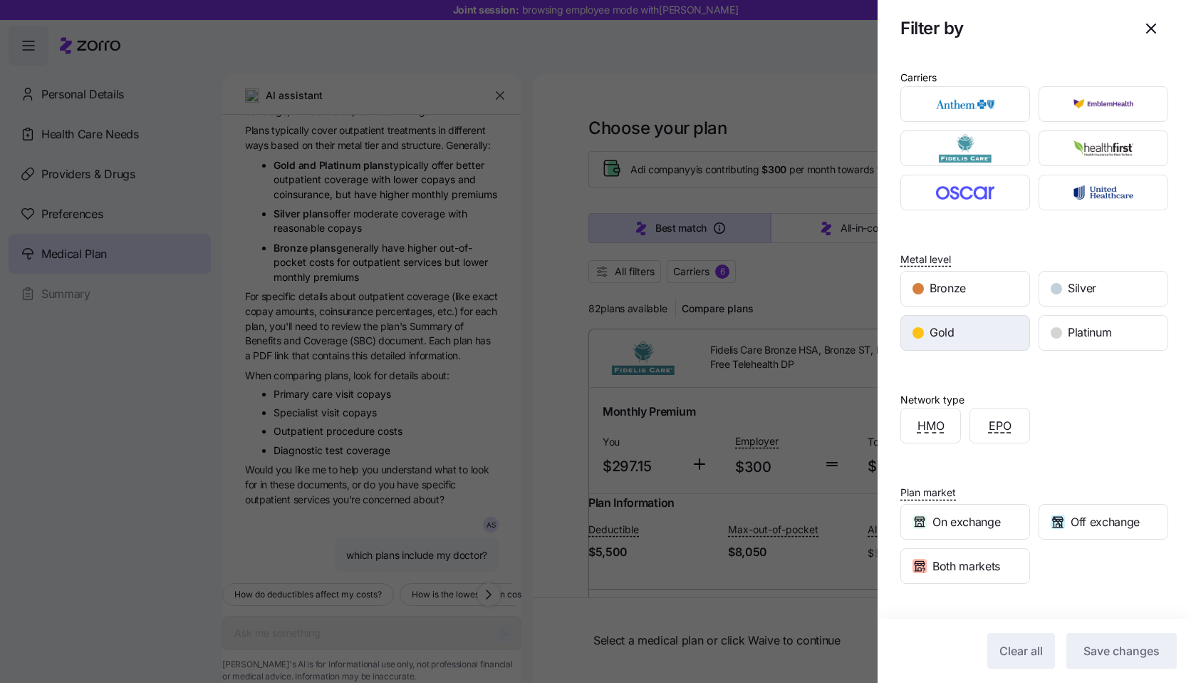
click at [940, 324] on span "Gold" at bounding box center [942, 332] width 25 height 18
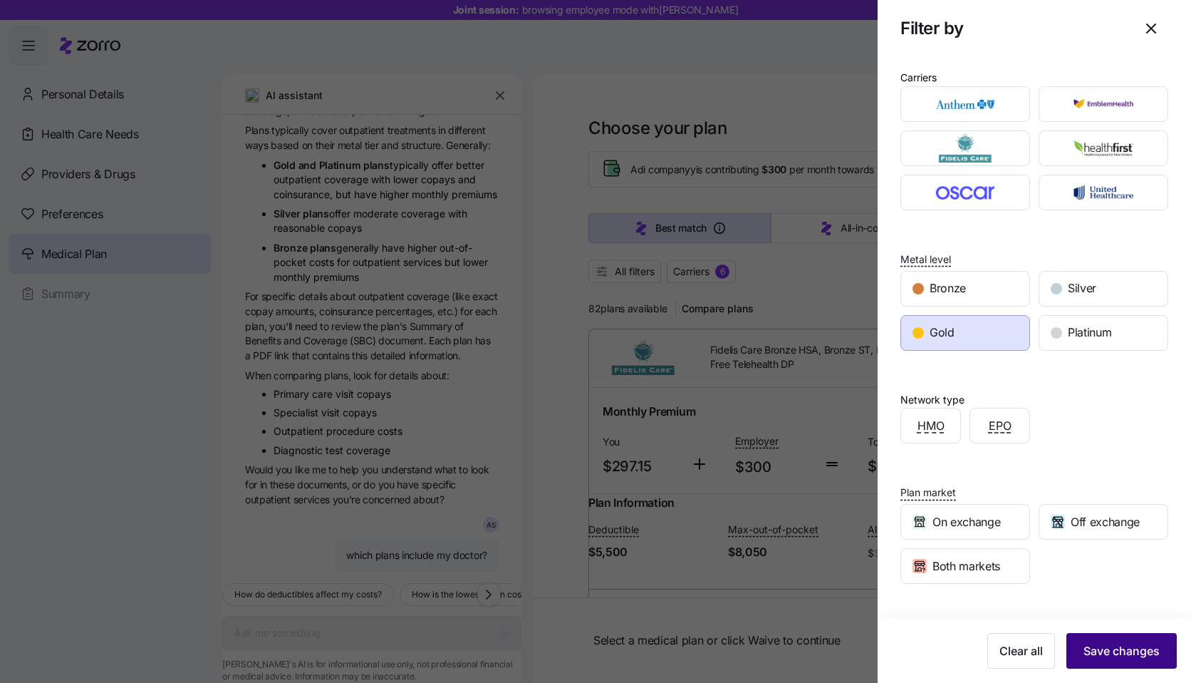
click at [1104, 644] on span "Save changes" at bounding box center [1122, 650] width 76 height 17
type textarea "x"
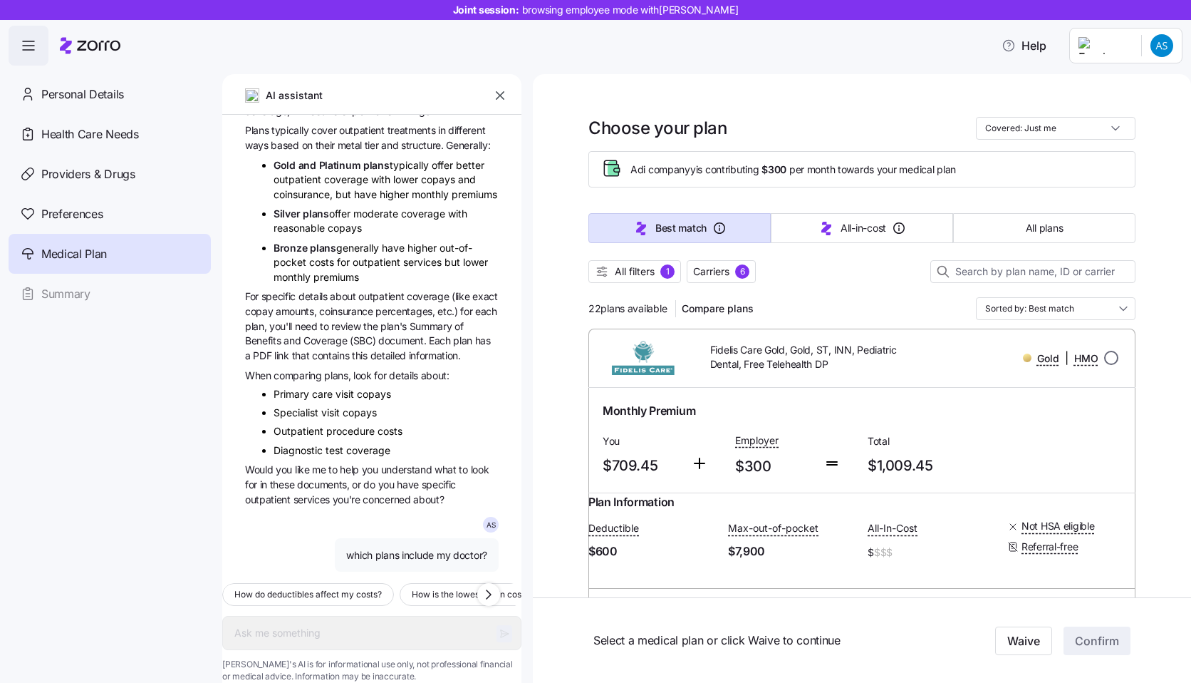
click at [1114, 357] on input "radio" at bounding box center [1111, 358] width 14 height 14
radio input "true"
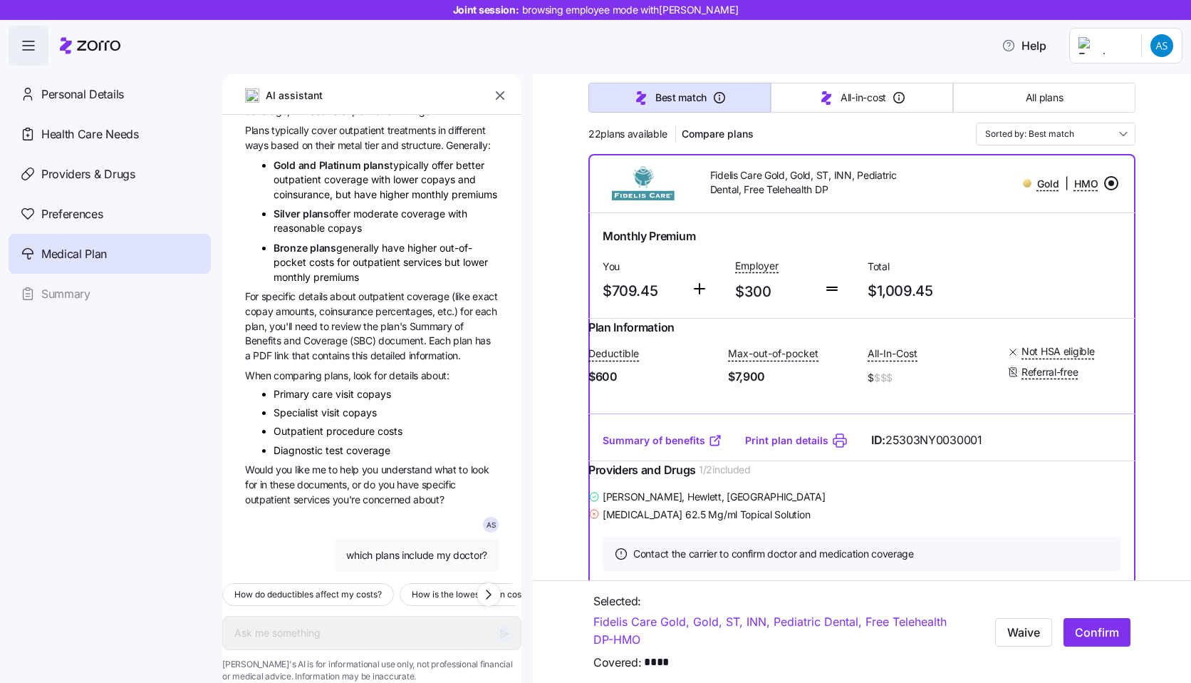
scroll to position [214, 0]
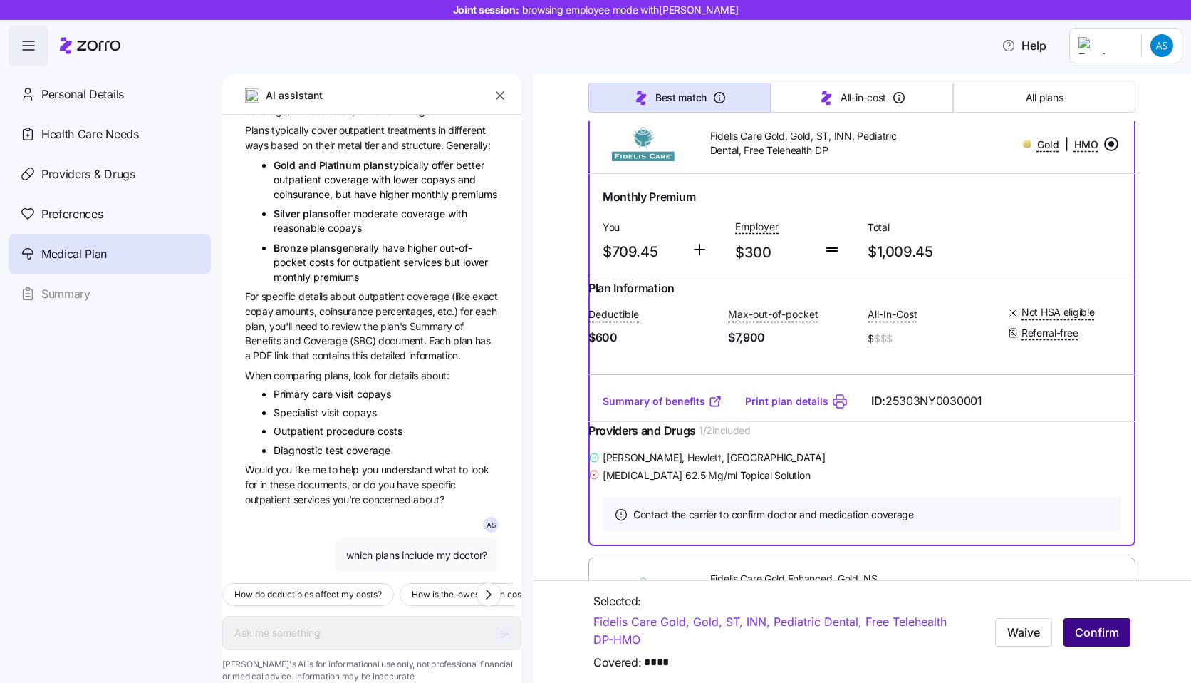
click at [1099, 639] on span "Confirm" at bounding box center [1097, 631] width 44 height 17
type textarea "x"
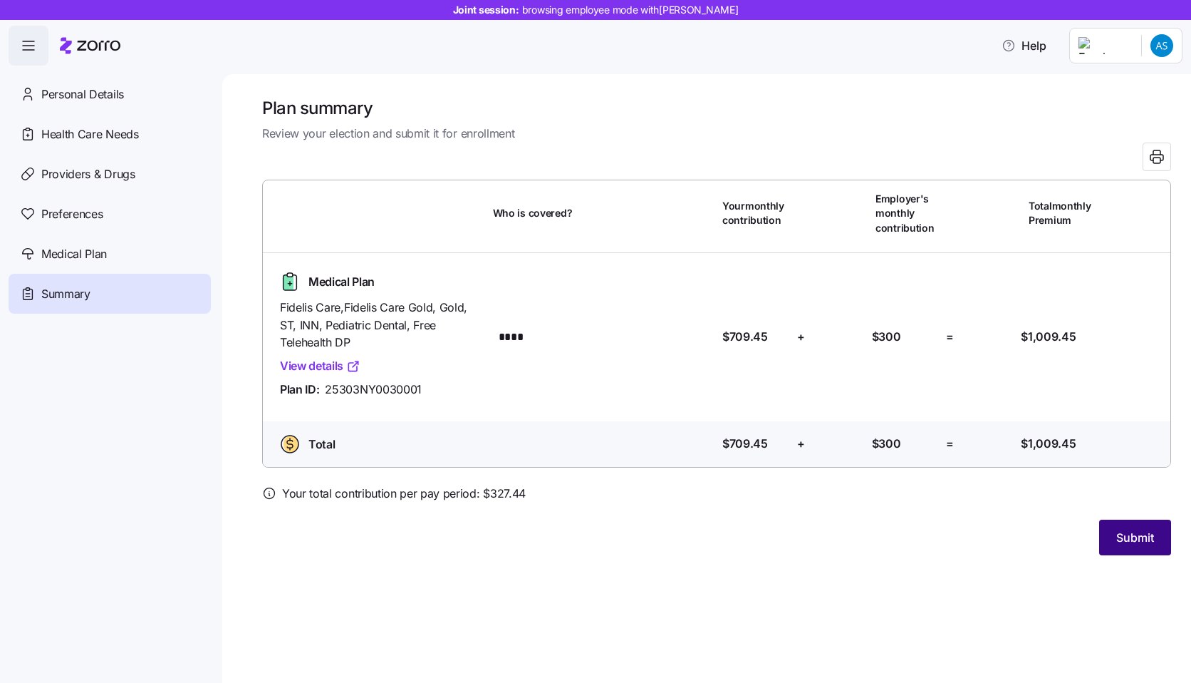
click at [1141, 546] on button "Submit" at bounding box center [1135, 537] width 72 height 36
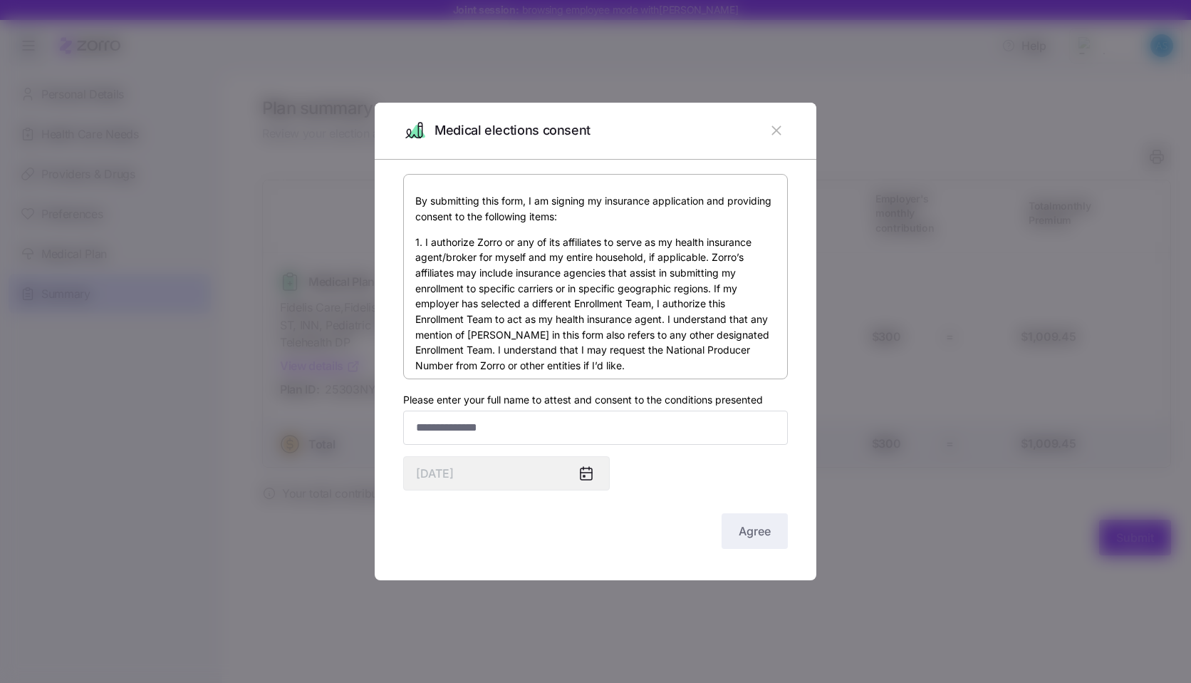
click at [606, 448] on div "By submitting this form, I am signing my insurance application and providing co…" at bounding box center [595, 363] width 385 height 378
click at [463, 421] on input "Please enter your full name to attest and consent to the conditions presented" at bounding box center [595, 427] width 385 height 34
type input "****"
click at [755, 536] on span "Agree" at bounding box center [755, 530] width 32 height 17
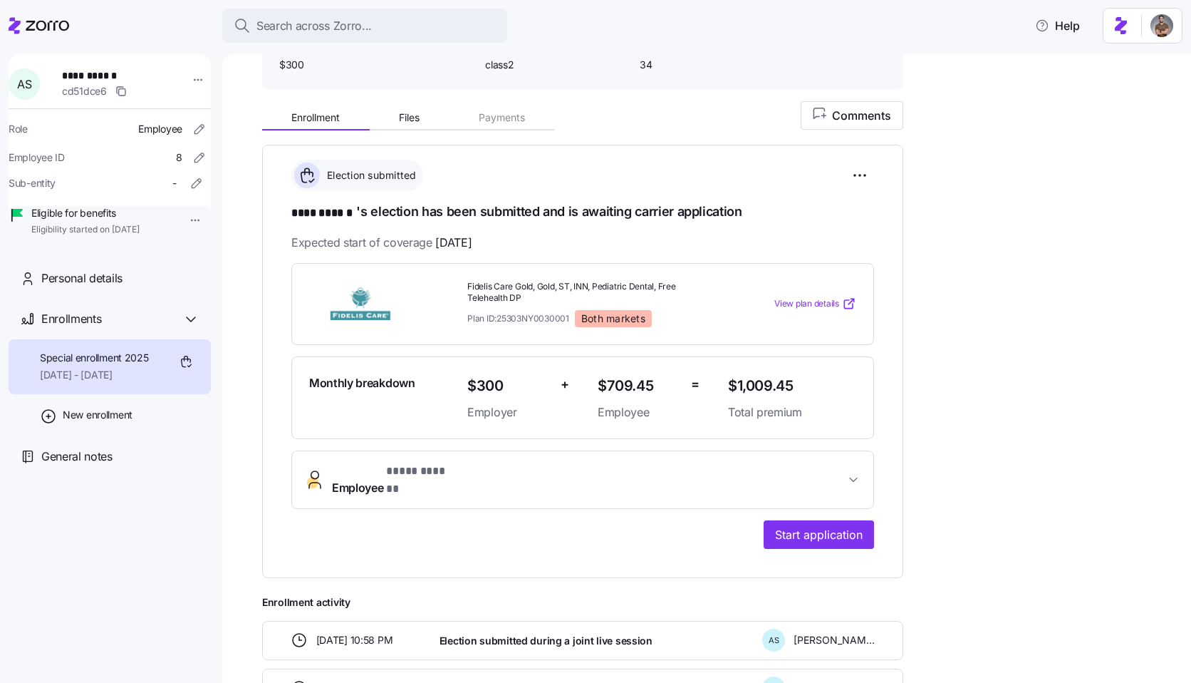
scroll to position [148, 0]
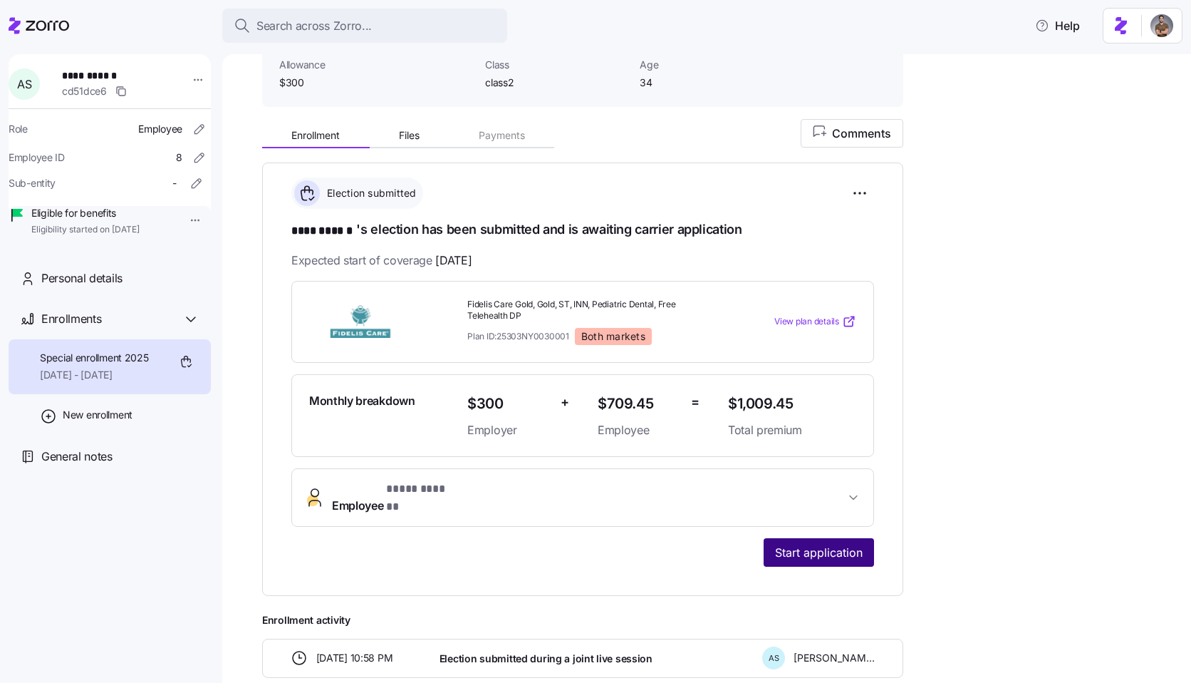
click at [826, 544] on span "Start application" at bounding box center [819, 552] width 88 height 17
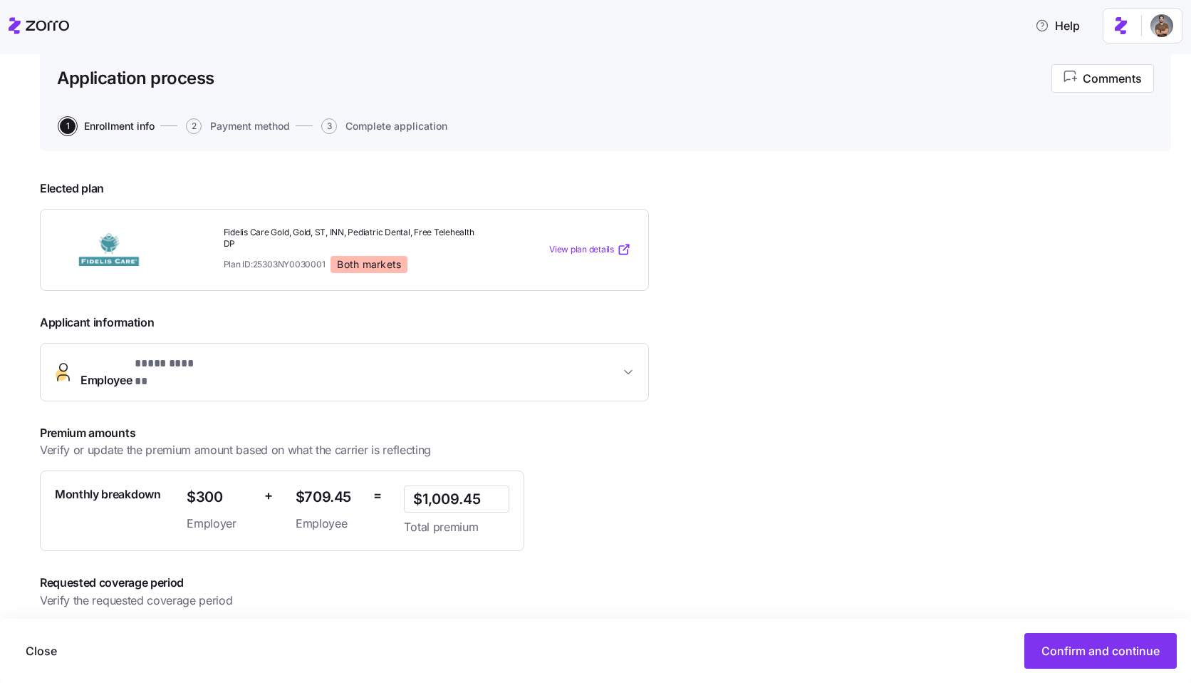
scroll to position [136, 0]
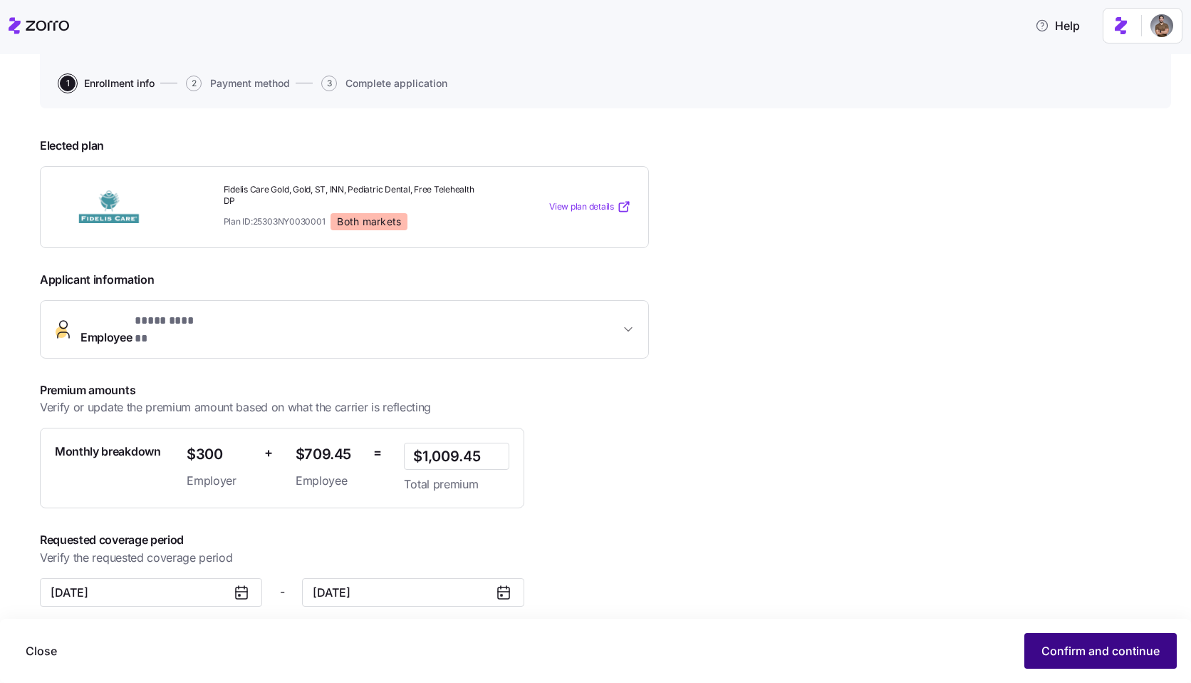
click at [1139, 652] on span "Confirm and continue" at bounding box center [1101, 650] width 118 height 17
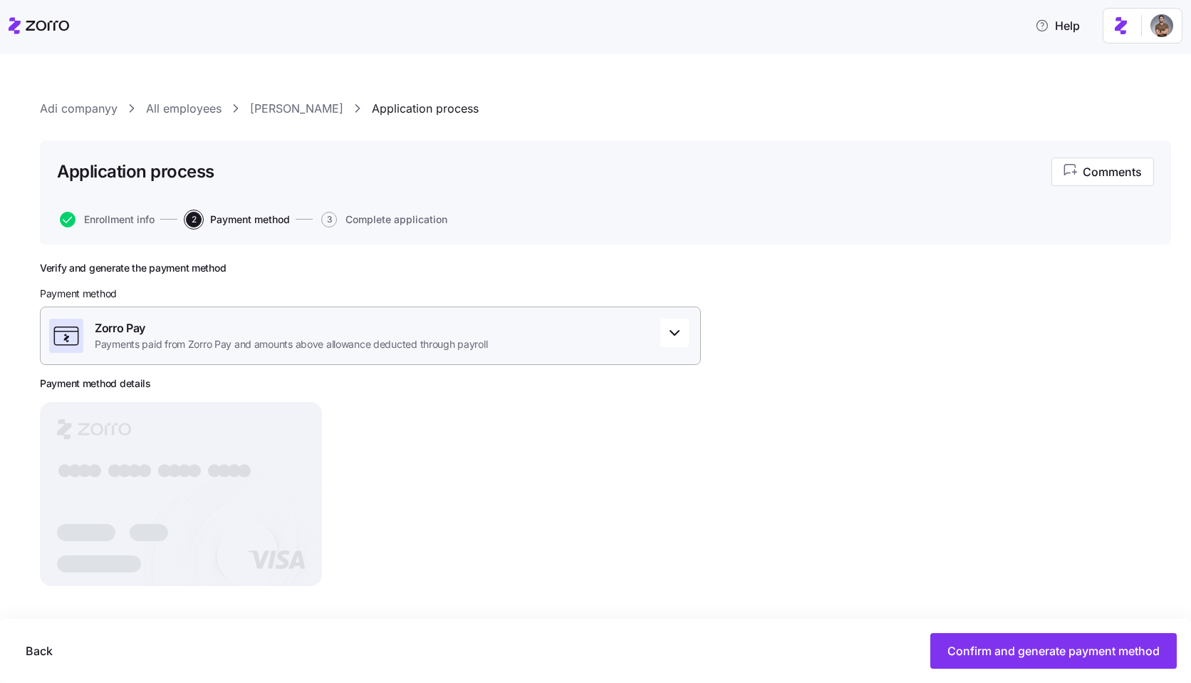
click at [285, 358] on div "Zorro Pay Payments paid from Zorro Pay and amounts above allowance deducted thr…" at bounding box center [370, 335] width 661 height 58
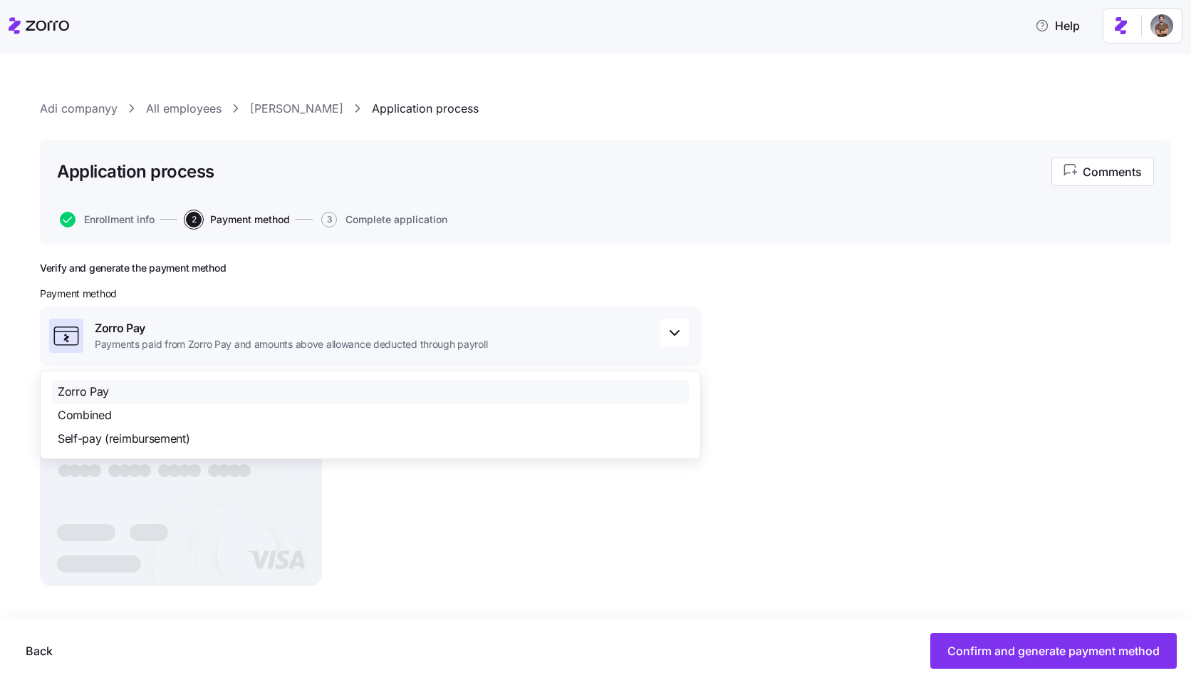
click at [285, 358] on div "Zorro Pay Payments paid from Zorro Pay and amounts above allowance deducted thr…" at bounding box center [370, 335] width 661 height 58
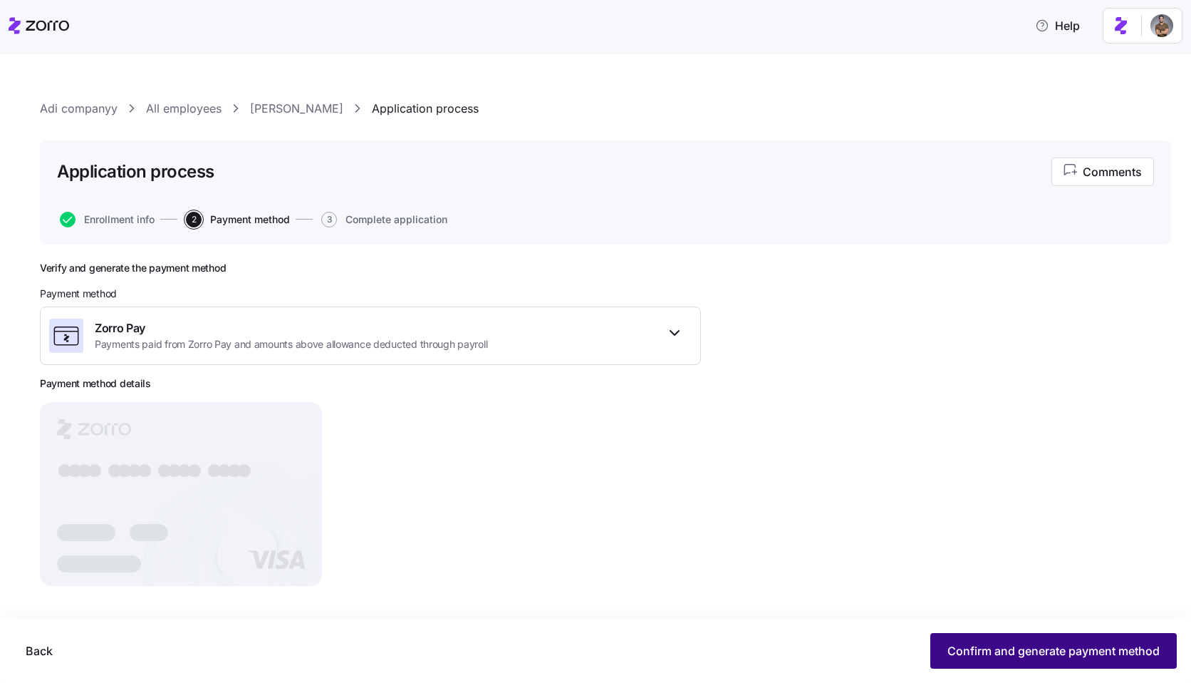
click at [1077, 643] on span "Confirm and generate payment method" at bounding box center [1054, 650] width 212 height 17
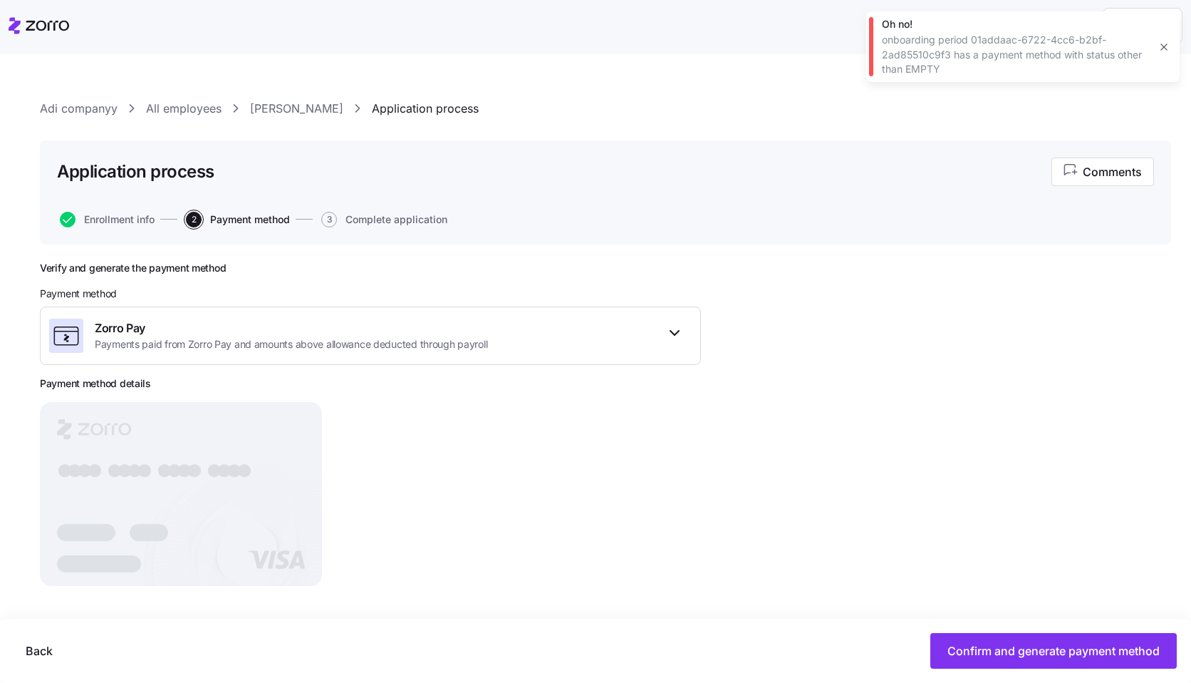
click at [1162, 45] on icon "button" at bounding box center [1163, 46] width 11 height 11
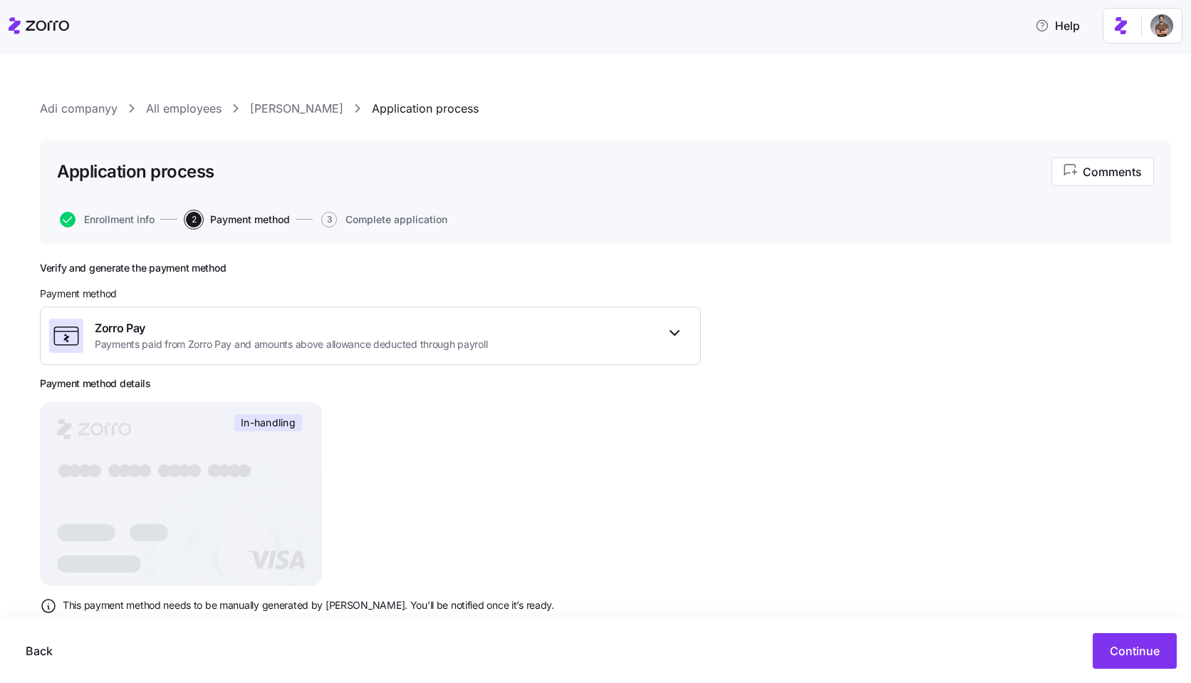
click at [47, 108] on link "Adi companyy" at bounding box center [79, 109] width 78 height 18
